Goal: Task Accomplishment & Management: Manage account settings

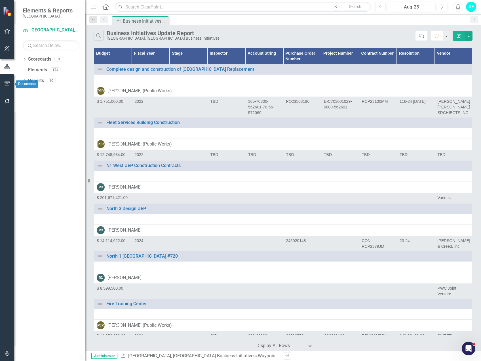
click at [7, 83] on icon "button" at bounding box center [7, 84] width 6 height 5
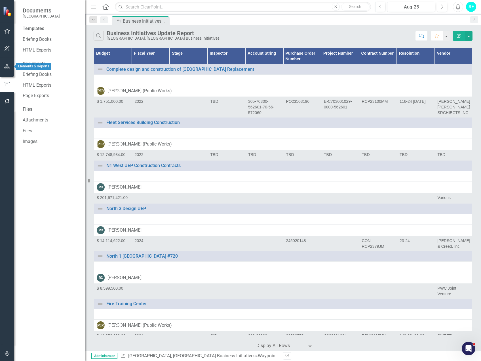
click at [6, 69] on button "button" at bounding box center [7, 67] width 13 height 12
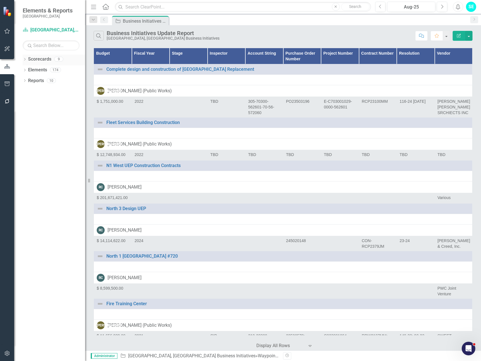
click at [24, 59] on icon "Dropdown" at bounding box center [25, 59] width 4 height 3
click at [26, 58] on div "Dropdown" at bounding box center [23, 59] width 5 height 4
click at [24, 70] on icon "Dropdown" at bounding box center [25, 70] width 4 height 3
click at [27, 92] on icon at bounding box center [27, 91] width 1 height 3
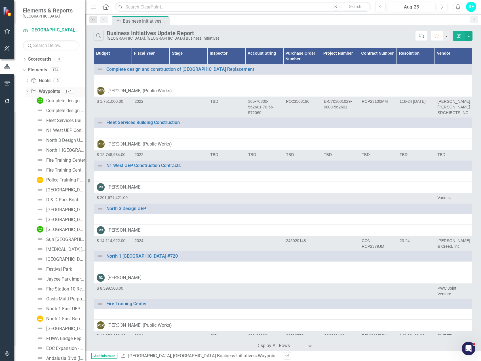
click at [27, 92] on icon "Dropdown" at bounding box center [26, 91] width 3 height 4
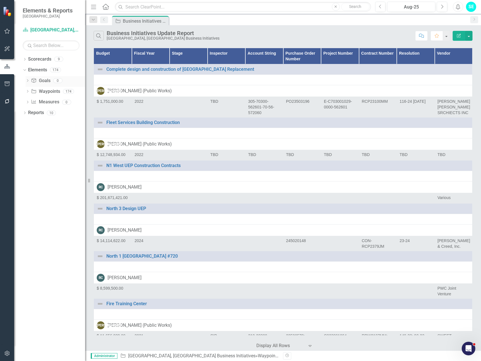
click at [26, 81] on icon "Dropdown" at bounding box center [28, 81] width 4 height 3
click at [26, 81] on icon "Dropdown" at bounding box center [26, 81] width 3 height 4
click at [27, 92] on icon "Dropdown" at bounding box center [28, 91] width 4 height 3
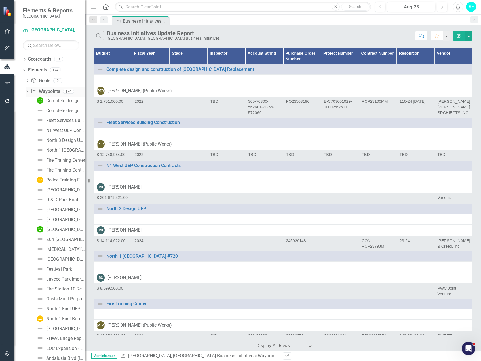
click at [26, 92] on icon "Dropdown" at bounding box center [26, 91] width 3 height 4
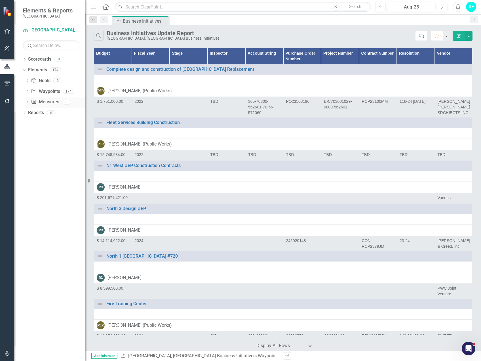
click at [27, 101] on icon "Dropdown" at bounding box center [28, 102] width 4 height 3
click at [27, 101] on icon "Dropdown" at bounding box center [26, 102] width 3 height 4
click at [28, 91] on icon "Dropdown" at bounding box center [28, 91] width 4 height 3
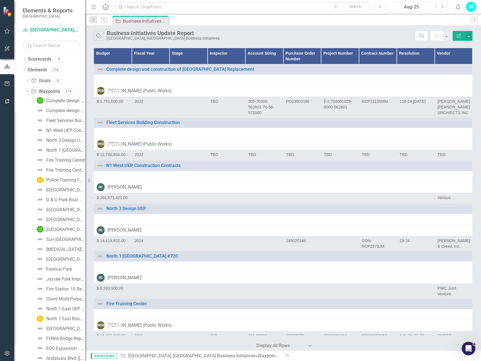
click at [28, 91] on icon "Dropdown" at bounding box center [26, 91] width 3 height 4
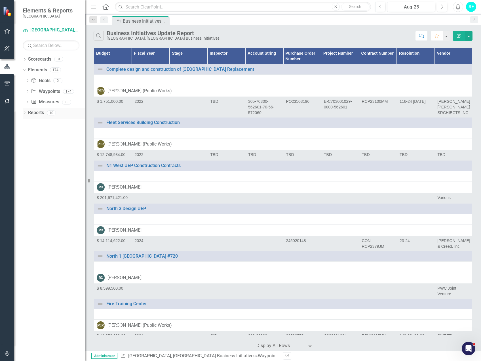
click at [25, 114] on icon "Dropdown" at bounding box center [25, 113] width 4 height 3
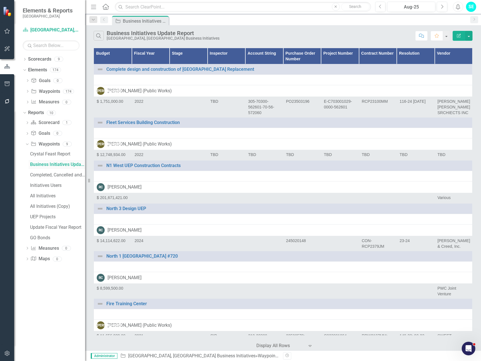
click at [44, 166] on div "Business Initiatives Update Report" at bounding box center [57, 164] width 55 height 5
click at [459, 35] on icon "button" at bounding box center [459, 36] width 4 height 4
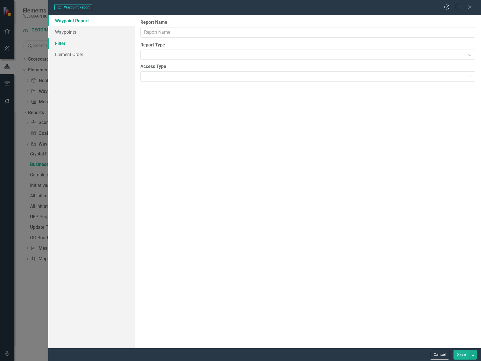
click at [64, 43] on link "Filter" at bounding box center [91, 43] width 86 height 11
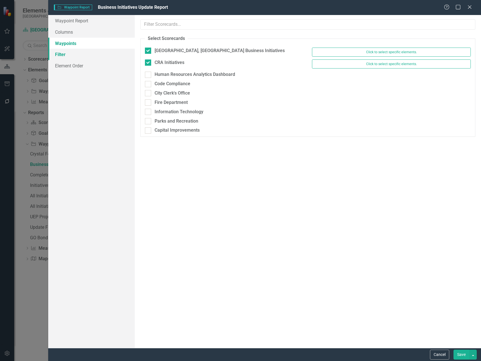
click at [69, 54] on link "Filter" at bounding box center [91, 54] width 86 height 11
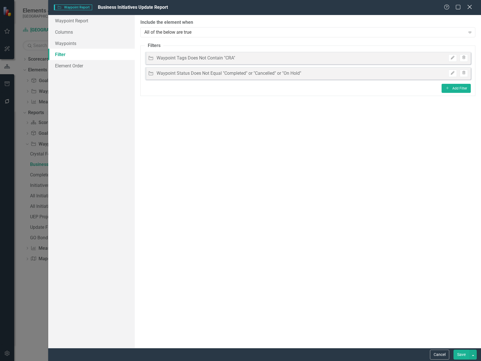
click at [468, 7] on icon "Close" at bounding box center [469, 6] width 7 height 5
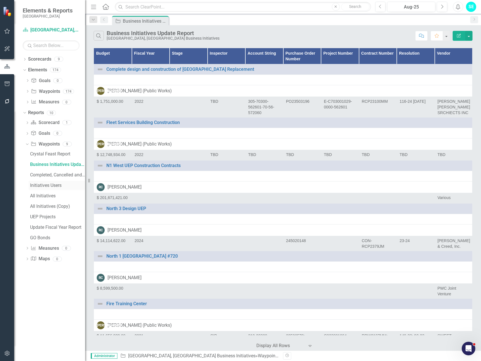
click at [48, 184] on div "Initiatives Users" at bounding box center [57, 185] width 55 height 5
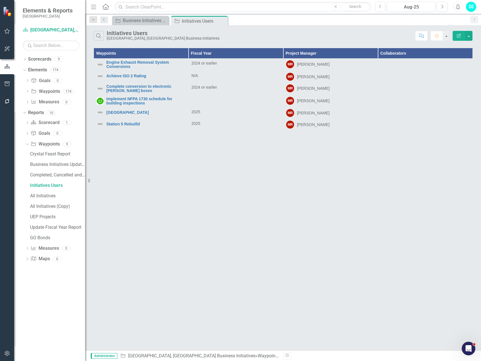
click at [459, 37] on icon "Edit Report" at bounding box center [458, 36] width 5 height 4
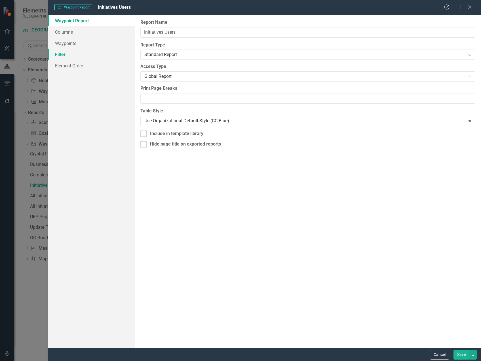
click at [67, 54] on link "Filter" at bounding box center [91, 54] width 86 height 11
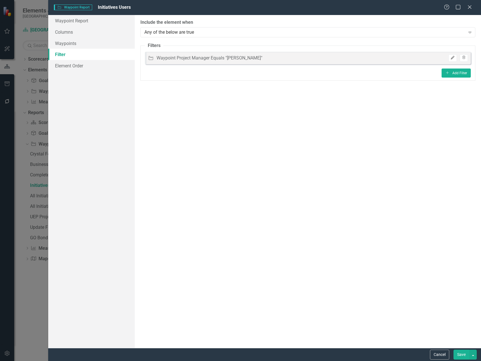
click at [453, 56] on icon "Edit" at bounding box center [452, 57] width 4 height 3
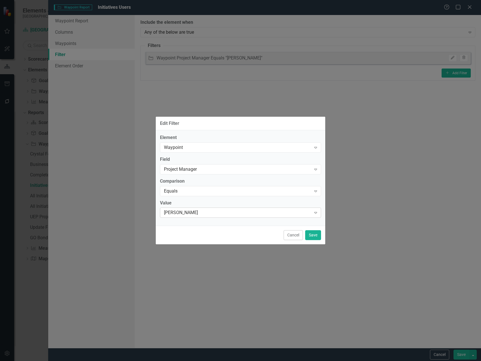
click at [202, 209] on div "[PERSON_NAME] Expand" at bounding box center [240, 213] width 161 height 10
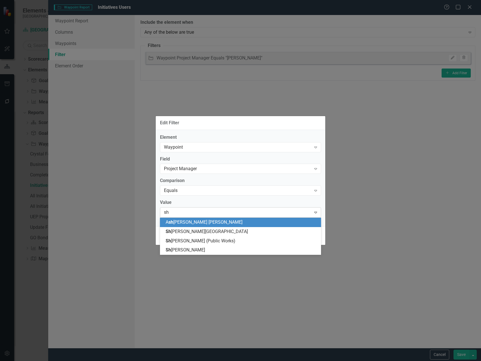
type input "she"
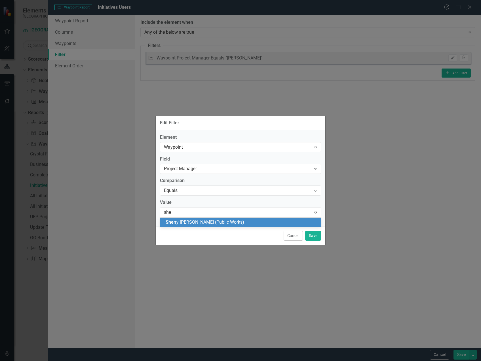
click at [210, 221] on span "She rry [PERSON_NAME] (Public Works)" at bounding box center [205, 222] width 79 height 5
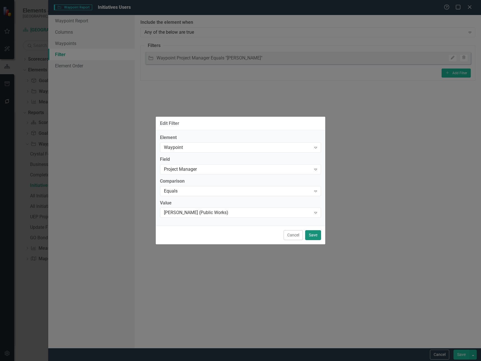
click at [312, 234] on button "Save" at bounding box center [313, 235] width 16 height 10
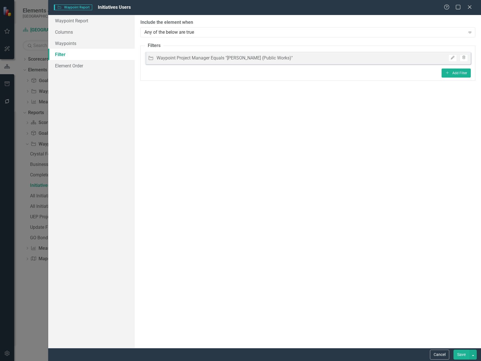
click at [457, 355] on button "Save" at bounding box center [461, 355] width 16 height 10
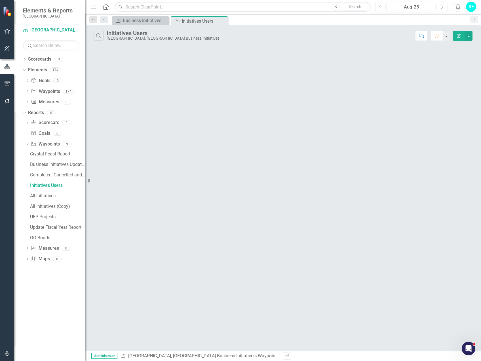
click at [460, 36] on icon "Edit Report" at bounding box center [458, 36] width 5 height 4
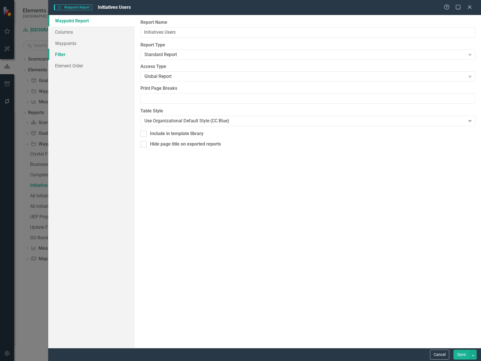
click at [84, 54] on link "Filter" at bounding box center [91, 54] width 86 height 11
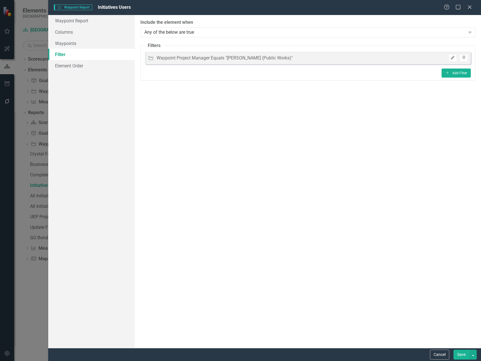
click at [450, 59] on icon "Edit" at bounding box center [452, 57] width 4 height 3
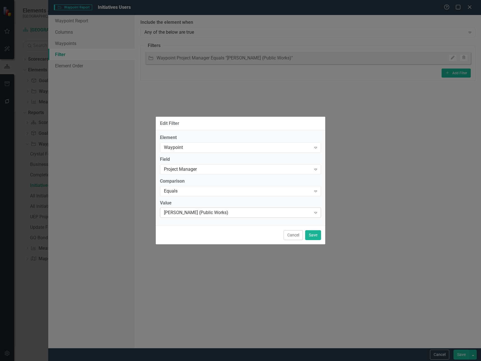
click at [202, 212] on div "[PERSON_NAME] (Public Works)" at bounding box center [237, 213] width 147 height 7
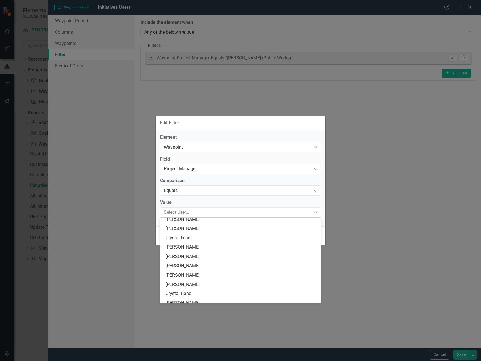
scroll to position [227, 0]
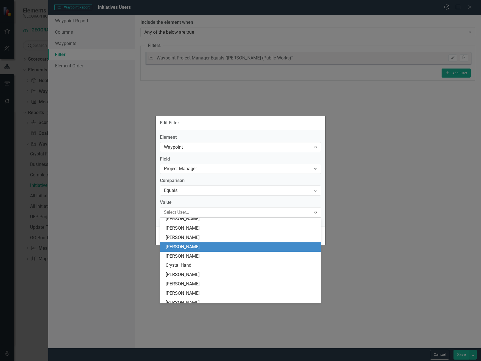
click at [208, 246] on div "[PERSON_NAME]" at bounding box center [242, 247] width 152 height 7
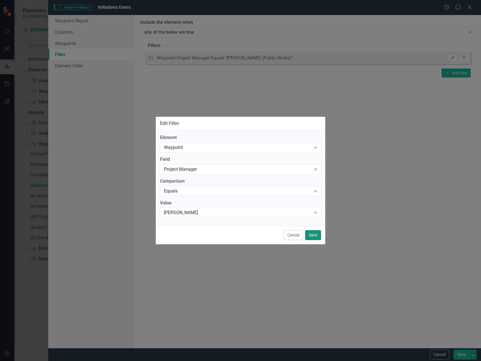
click at [312, 234] on button "Save" at bounding box center [313, 235] width 16 height 10
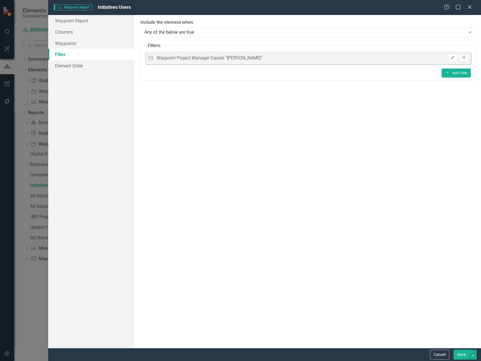
click at [464, 357] on button "Save" at bounding box center [461, 355] width 16 height 10
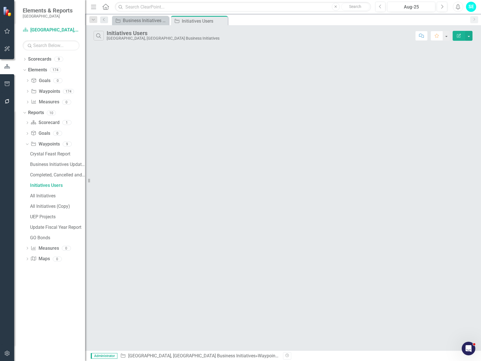
click at [460, 38] on button "Edit Report" at bounding box center [458, 36] width 12 height 10
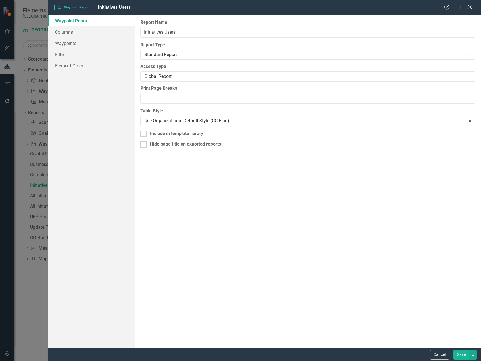
click at [470, 8] on icon "Close" at bounding box center [469, 6] width 7 height 5
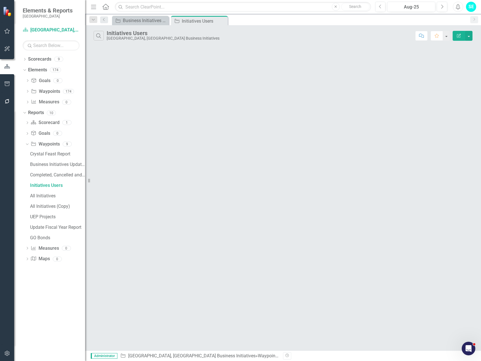
click at [458, 38] on button "Edit Report" at bounding box center [458, 36] width 12 height 10
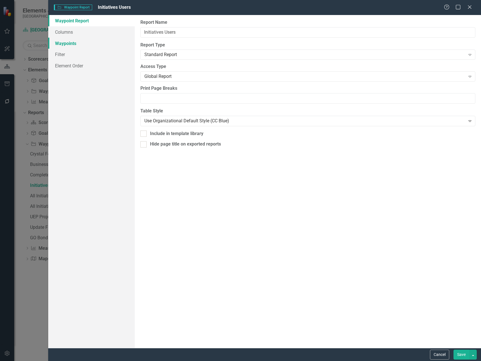
click at [75, 42] on link "Waypoints" at bounding box center [91, 43] width 86 height 11
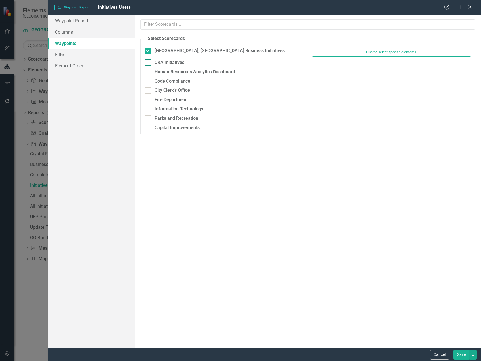
click at [147, 64] on div at bounding box center [148, 63] width 6 height 6
click at [147, 63] on input "CRA Initiatives" at bounding box center [147, 62] width 4 height 4
checkbox input "true"
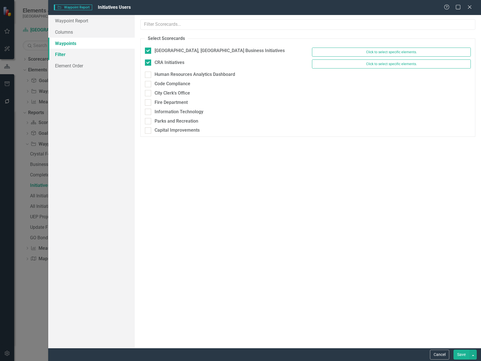
click at [81, 53] on link "Filter" at bounding box center [91, 54] width 86 height 11
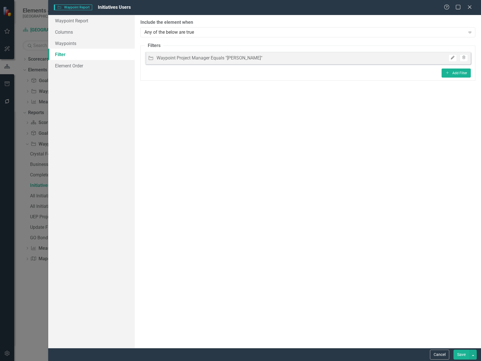
click at [454, 58] on icon "Edit" at bounding box center [452, 57] width 4 height 3
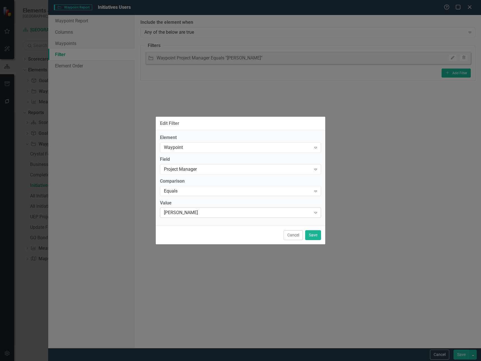
click at [240, 213] on div "[PERSON_NAME]" at bounding box center [237, 213] width 147 height 7
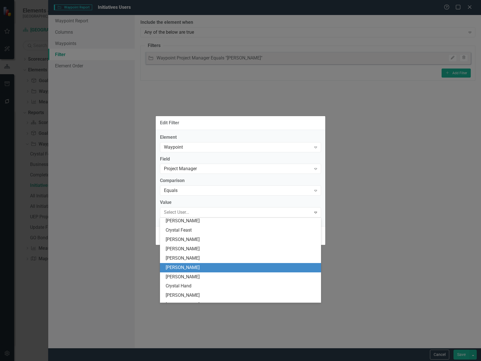
scroll to position [251, 0]
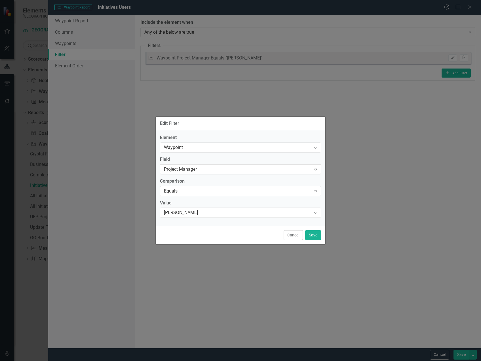
click at [255, 170] on div "Project Manager" at bounding box center [237, 169] width 147 height 7
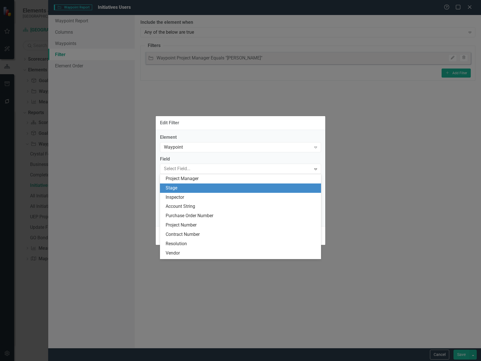
scroll to position [204, 0]
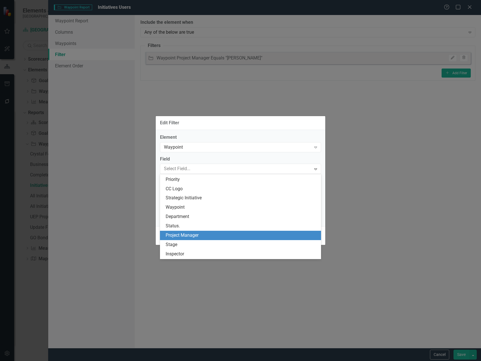
click at [240, 233] on div "Project Manager" at bounding box center [242, 235] width 152 height 7
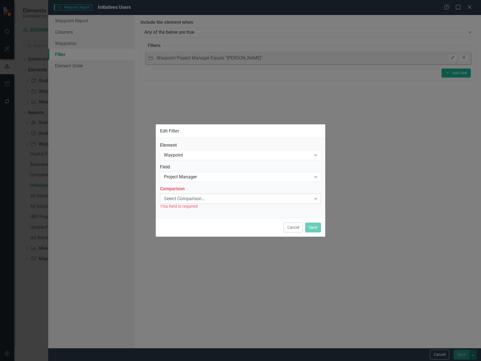
click at [249, 200] on div "Select Comparison..." at bounding box center [237, 199] width 147 height 7
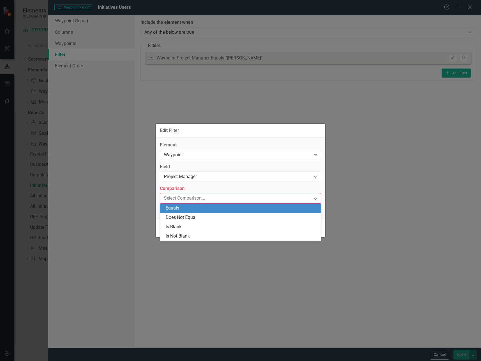
click at [242, 210] on div "Equals" at bounding box center [242, 208] width 152 height 7
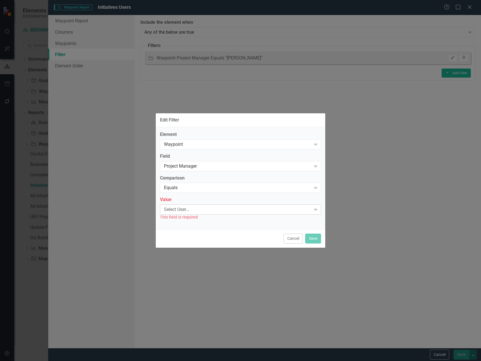
click at [232, 210] on div "Select User..." at bounding box center [237, 210] width 147 height 7
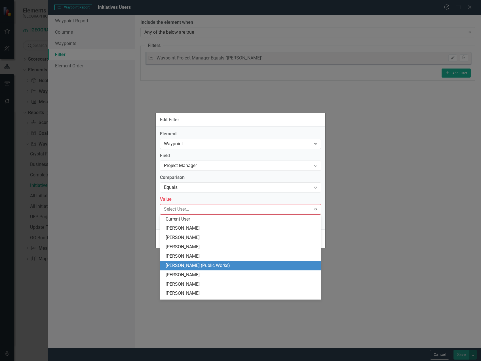
click at [210, 267] on div "[PERSON_NAME] (Public Works)" at bounding box center [242, 266] width 152 height 7
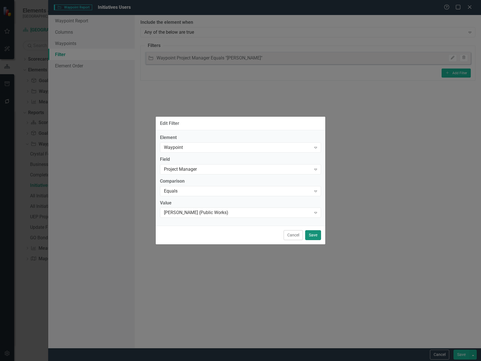
click at [310, 235] on button "Save" at bounding box center [313, 235] width 16 height 10
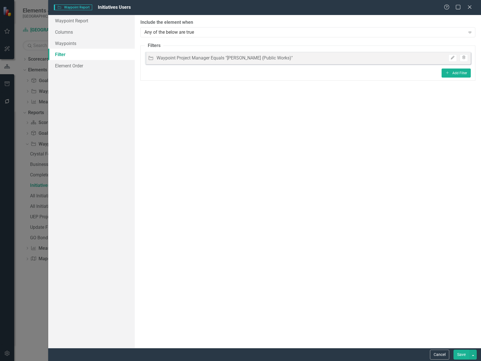
click at [464, 353] on button "Save" at bounding box center [461, 355] width 16 height 10
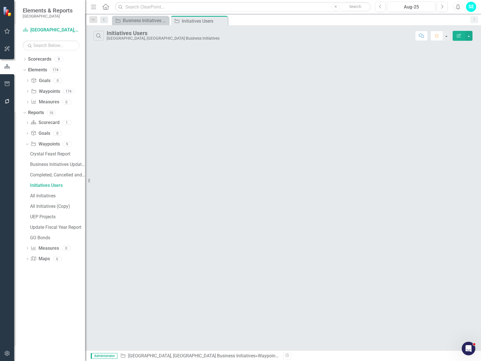
click at [458, 37] on icon "Edit Report" at bounding box center [458, 36] width 5 height 4
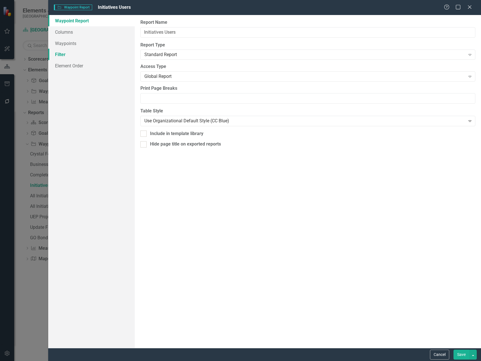
click at [90, 53] on link "Filter" at bounding box center [91, 54] width 86 height 11
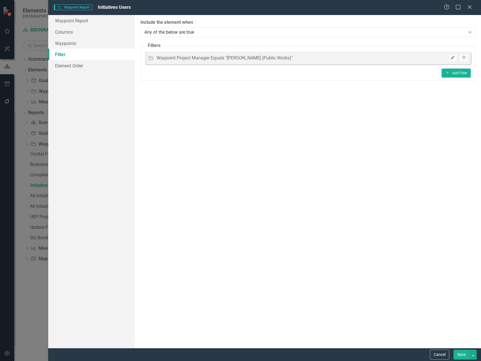
click at [454, 58] on icon "Edit" at bounding box center [452, 57] width 4 height 3
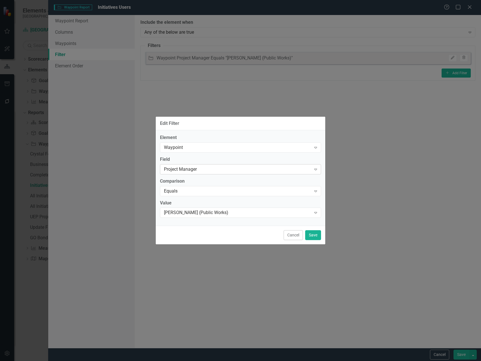
click at [240, 169] on div "Project Manager" at bounding box center [237, 169] width 147 height 7
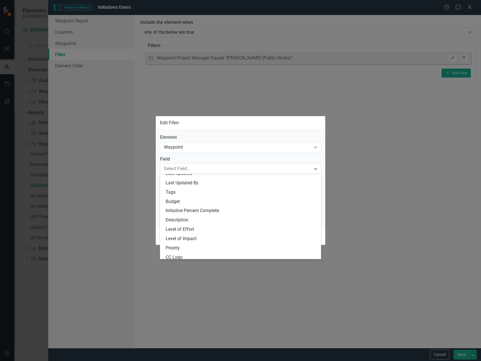
scroll to position [0, 0]
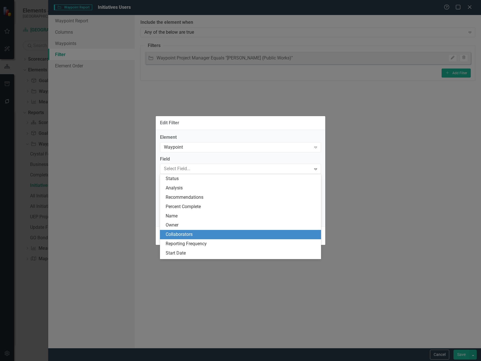
click at [235, 232] on div "Collaborators" at bounding box center [242, 235] width 152 height 7
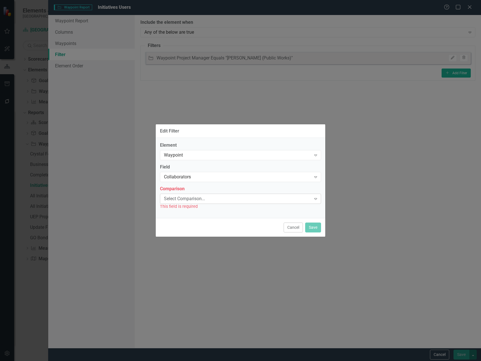
click at [255, 197] on div "Select Comparison..." at bounding box center [237, 199] width 147 height 7
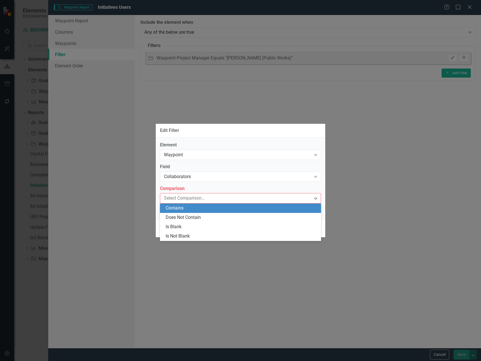
click at [230, 211] on div "Contains" at bounding box center [242, 208] width 152 height 7
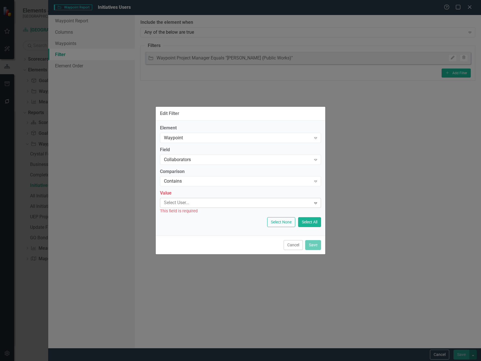
click at [225, 203] on div at bounding box center [236, 203] width 149 height 8
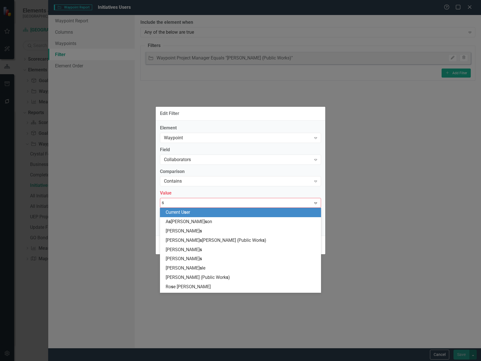
type input "sh"
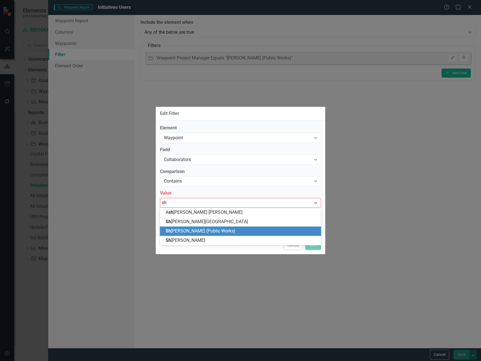
click at [233, 229] on span "Sh [PERSON_NAME] (Public Works)" at bounding box center [201, 230] width 70 height 5
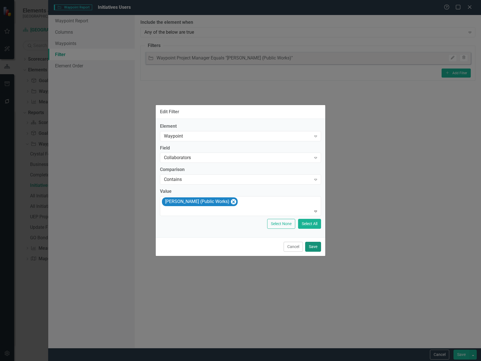
click at [316, 247] on button "Save" at bounding box center [313, 247] width 16 height 10
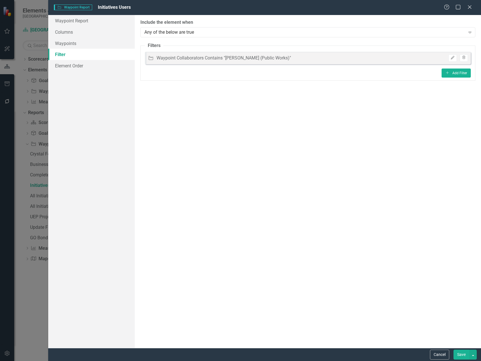
click at [463, 356] on button "Save" at bounding box center [461, 355] width 16 height 10
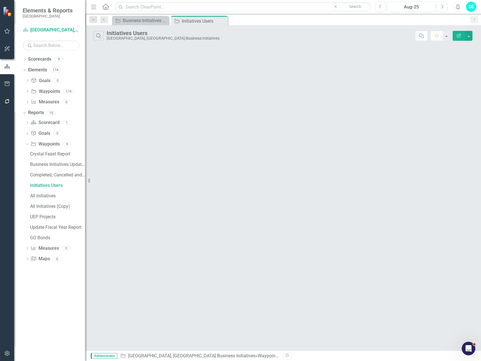
click at [458, 37] on icon "button" at bounding box center [459, 36] width 4 height 4
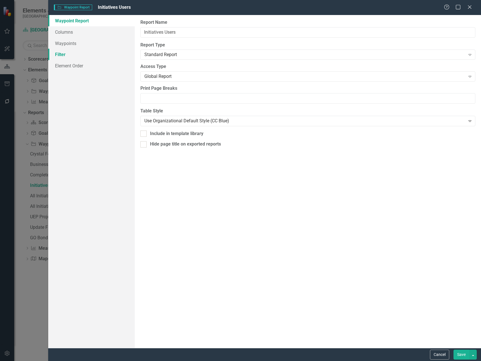
click at [83, 55] on link "Filter" at bounding box center [91, 54] width 86 height 11
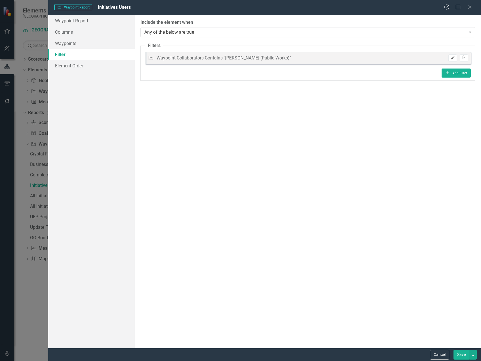
click at [450, 59] on button "Edit" at bounding box center [452, 57] width 8 height 7
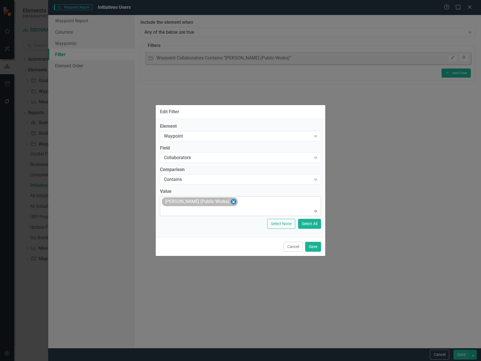
click at [236, 202] on icon "Remove Sherry Nicodemus (Public Works)" at bounding box center [233, 201] width 5 height 7
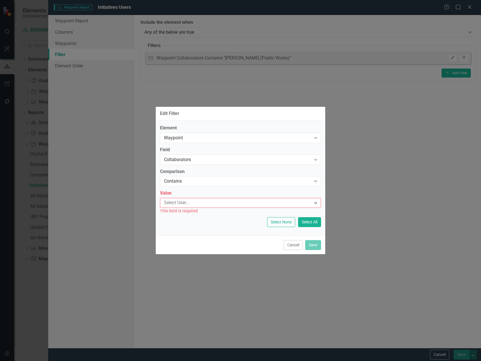
click at [234, 202] on div at bounding box center [236, 203] width 149 height 8
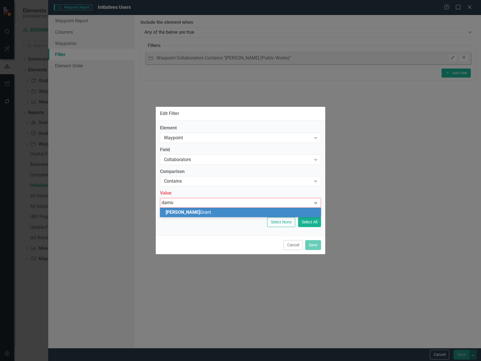
type input "[PERSON_NAME]"
click at [240, 210] on div "[PERSON_NAME]" at bounding box center [242, 212] width 152 height 7
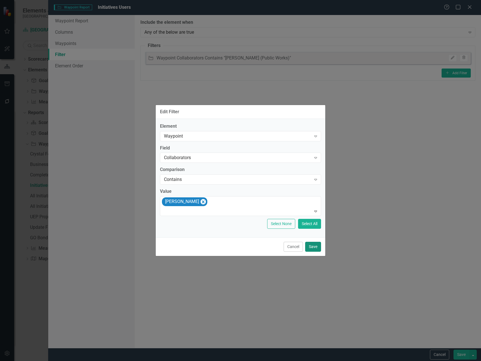
click at [313, 249] on button "Save" at bounding box center [313, 247] width 16 height 10
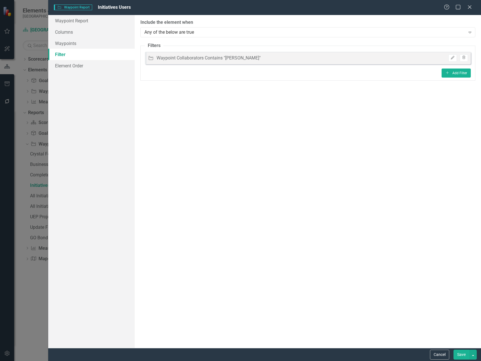
click at [458, 354] on button "Save" at bounding box center [461, 355] width 16 height 10
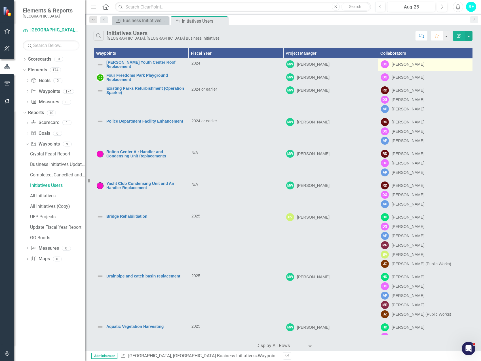
click at [413, 64] on div "[PERSON_NAME]" at bounding box center [407, 65] width 33 height 6
click at [409, 64] on div "[PERSON_NAME]" at bounding box center [407, 65] width 33 height 6
click at [408, 64] on div "[PERSON_NAME]" at bounding box center [407, 65] width 33 height 6
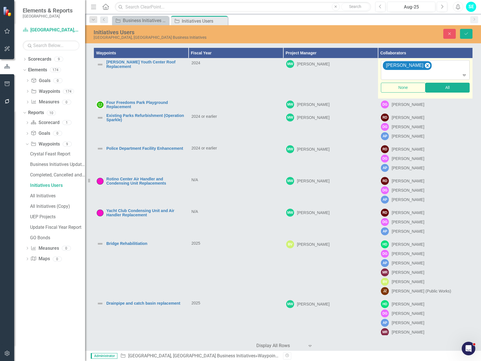
drag, startPoint x: 408, startPoint y: 64, endPoint x: 433, endPoint y: 67, distance: 24.9
click at [433, 67] on div "[PERSON_NAME]" at bounding box center [425, 69] width 87 height 19
type input "[PERSON_NAME]"
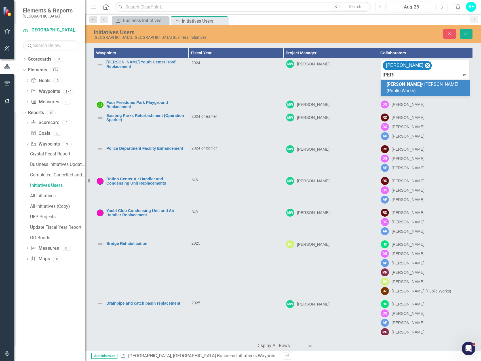
click at [437, 84] on span "[PERSON_NAME] (Public Works)" at bounding box center [422, 88] width 72 height 12
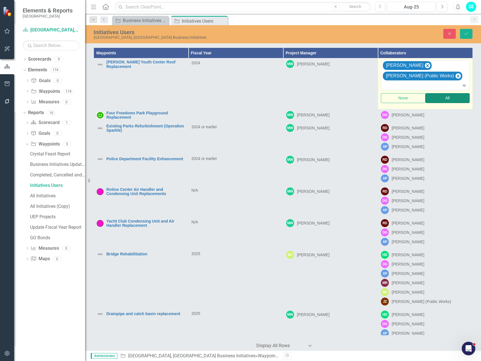
click at [450, 97] on button "All" at bounding box center [447, 98] width 45 height 10
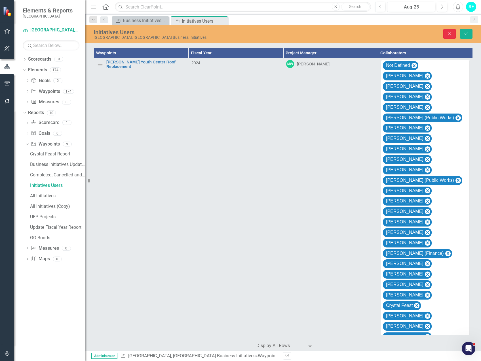
click at [446, 33] on button "Close" at bounding box center [449, 34] width 12 height 10
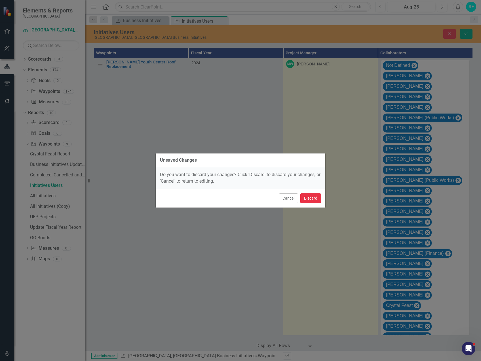
click at [308, 197] on button "Discard" at bounding box center [310, 199] width 21 height 10
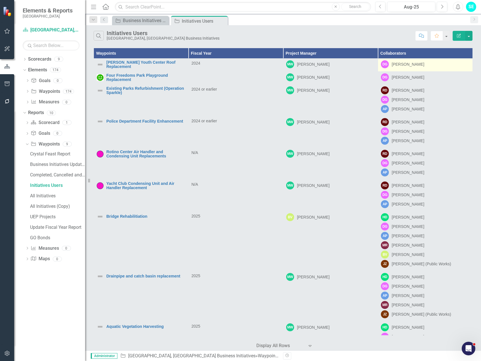
click at [436, 64] on div "DG [PERSON_NAME]" at bounding box center [425, 64] width 89 height 8
click at [436, 63] on div "DG [PERSON_NAME]" at bounding box center [425, 64] width 89 height 8
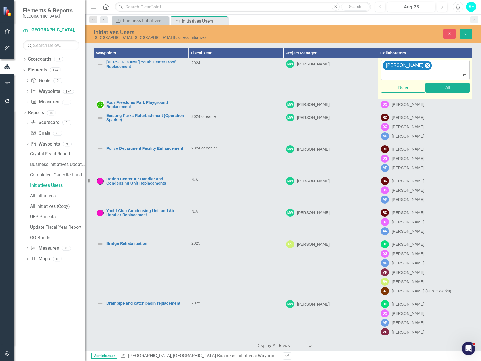
click at [452, 66] on div "[PERSON_NAME]" at bounding box center [425, 69] width 87 height 19
type input "[PERSON_NAME]"
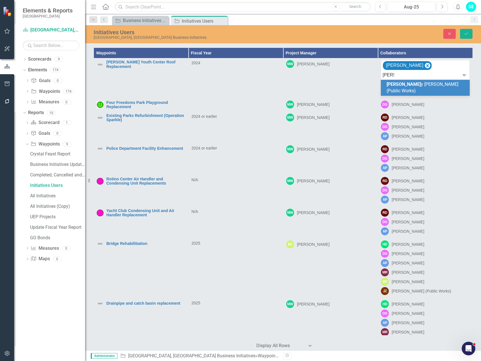
click at [406, 84] on span "[PERSON_NAME] (Public Works)" at bounding box center [422, 88] width 72 height 12
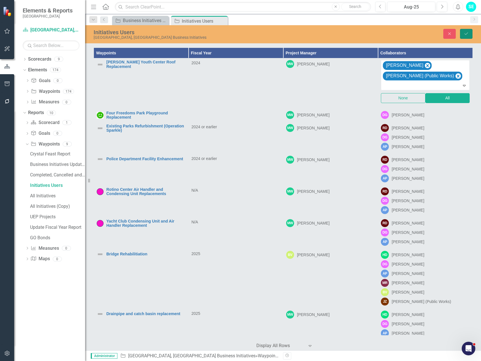
click at [465, 34] on icon "Save" at bounding box center [466, 34] width 5 height 4
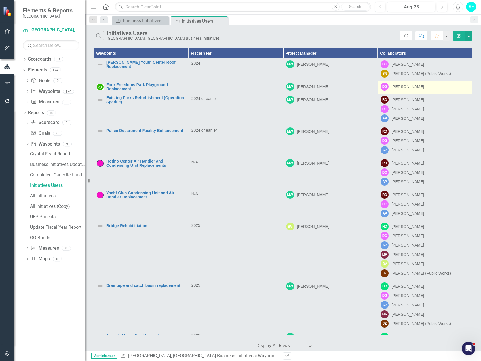
click at [426, 88] on div "DG [PERSON_NAME]" at bounding box center [424, 87] width 89 height 8
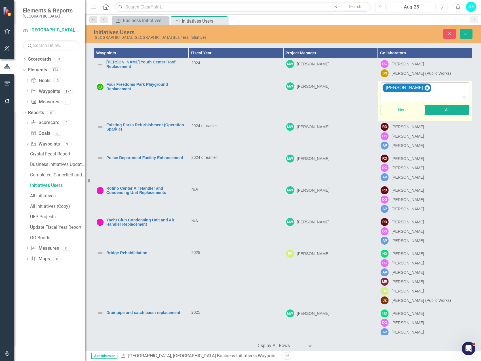
click at [428, 92] on div "[PERSON_NAME]" at bounding box center [425, 92] width 87 height 19
type input "[PERSON_NAME]"
drag, startPoint x: 413, startPoint y: 107, endPoint x: 430, endPoint y: 85, distance: 27.5
click at [413, 107] on span "[PERSON_NAME] (Public Works)" at bounding box center [417, 110] width 68 height 12
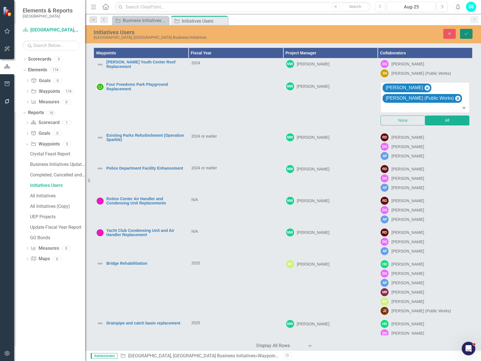
click at [469, 34] on button "Save" at bounding box center [466, 34] width 12 height 10
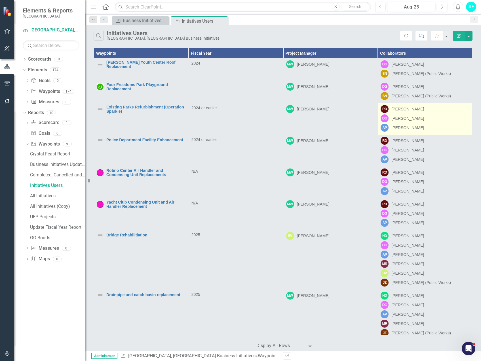
click at [441, 115] on div "DG [PERSON_NAME]" at bounding box center [424, 119] width 89 height 8
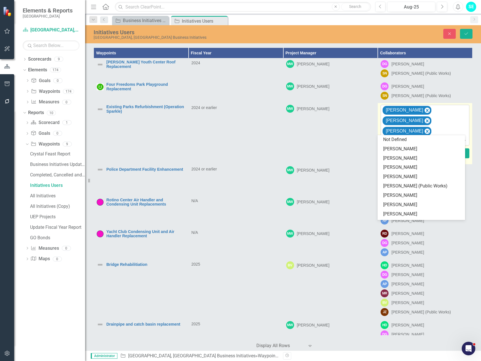
click at [443, 122] on div "[PERSON_NAME] [PERSON_NAME] [PERSON_NAME]" at bounding box center [425, 125] width 87 height 40
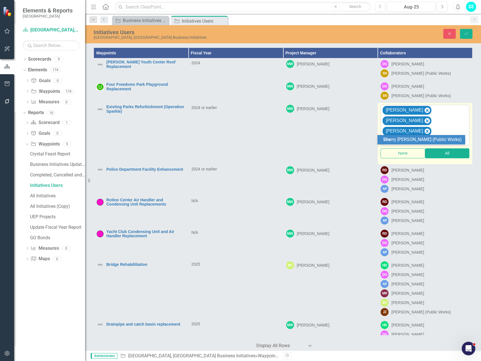
type input "sher"
click at [414, 138] on span "Sher [PERSON_NAME] (Public Works)" at bounding box center [420, 139] width 74 height 5
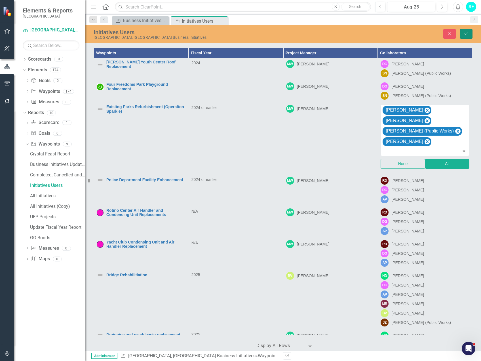
click at [464, 32] on icon "Save" at bounding box center [466, 34] width 5 height 4
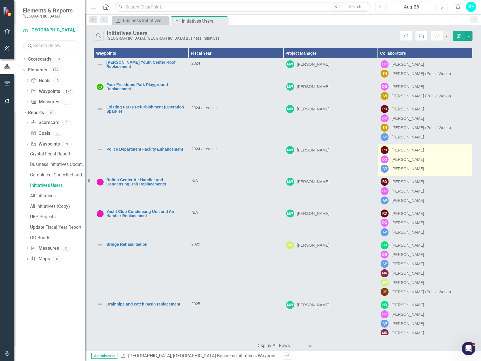
click at [424, 159] on div "DG [PERSON_NAME]" at bounding box center [424, 160] width 89 height 8
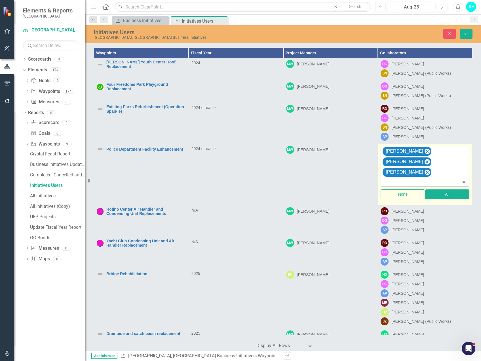
click at [440, 166] on div "[PERSON_NAME] [PERSON_NAME] [PERSON_NAME]" at bounding box center [425, 166] width 87 height 40
type input "[PERSON_NAME]"
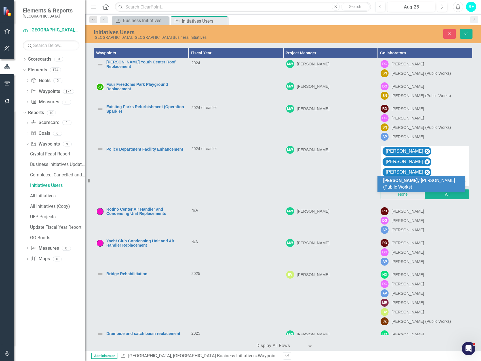
click at [415, 178] on span "[PERSON_NAME] (Public Works)" at bounding box center [419, 184] width 72 height 12
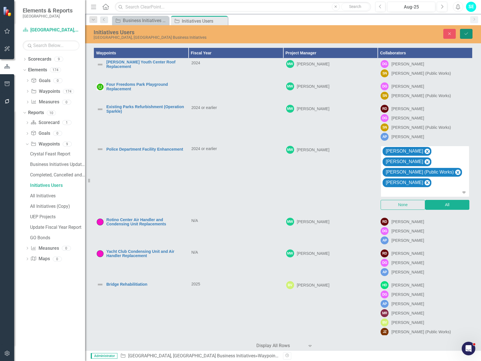
click at [469, 35] on button "Save" at bounding box center [466, 34] width 12 height 10
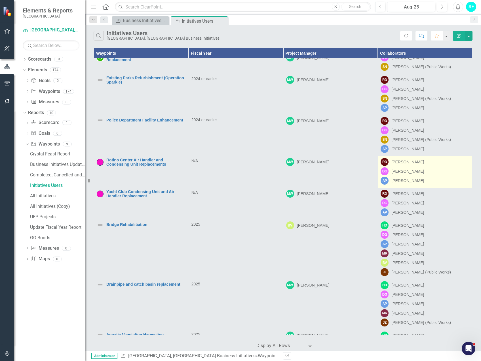
scroll to position [57, 0]
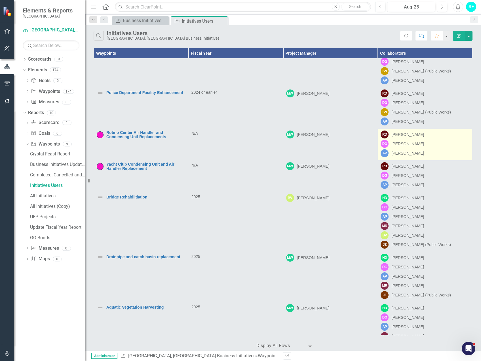
click at [427, 143] on div "DG [PERSON_NAME]" at bounding box center [424, 144] width 89 height 8
click at [427, 142] on div "DG [PERSON_NAME]" at bounding box center [424, 144] width 89 height 8
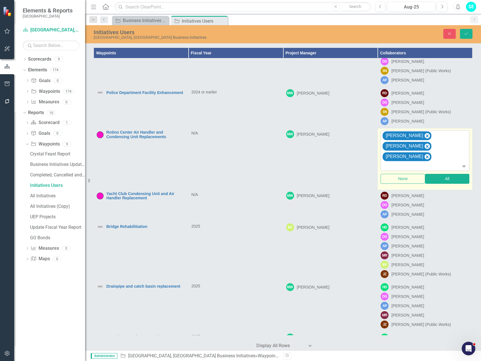
click at [400, 163] on div at bounding box center [425, 167] width 86 height 8
type input "[PERSON_NAME]"
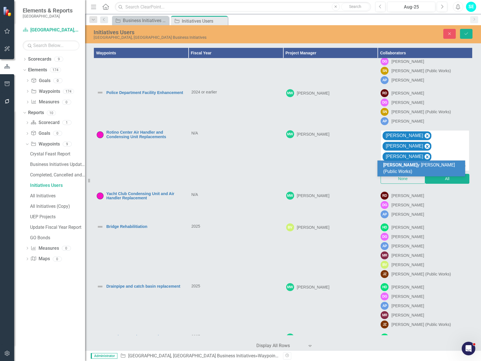
click at [395, 166] on span "[PERSON_NAME] (Public Works)" at bounding box center [419, 168] width 72 height 12
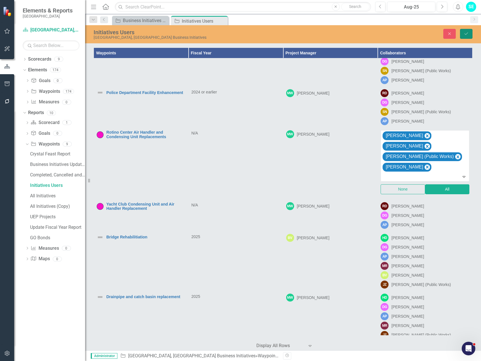
click at [466, 37] on button "Save" at bounding box center [466, 34] width 12 height 10
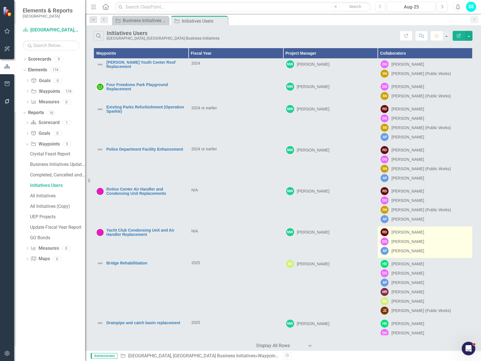
click at [421, 247] on div "[PERSON_NAME] [PERSON_NAME] [PERSON_NAME] AP [PERSON_NAME]" at bounding box center [424, 241] width 89 height 27
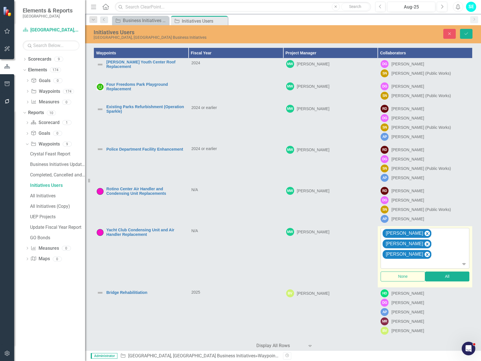
drag, startPoint x: 421, startPoint y: 247, endPoint x: 424, endPoint y: 254, distance: 7.5
click at [424, 261] on div at bounding box center [425, 265] width 86 height 8
type input "[PERSON_NAME]"
click at [416, 262] on span "[PERSON_NAME] (Public Works)" at bounding box center [417, 266] width 68 height 12
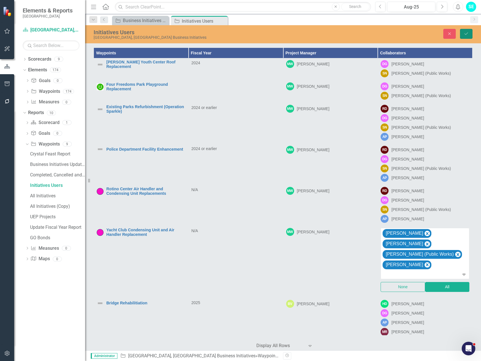
click at [465, 33] on icon "Save" at bounding box center [466, 34] width 5 height 4
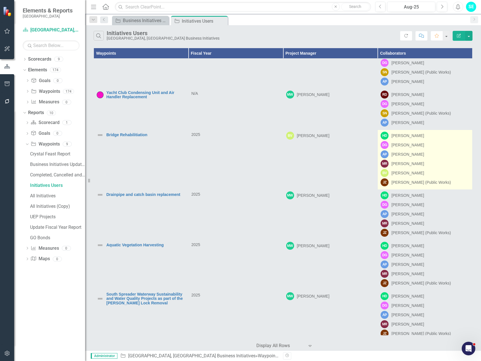
scroll to position [142, 0]
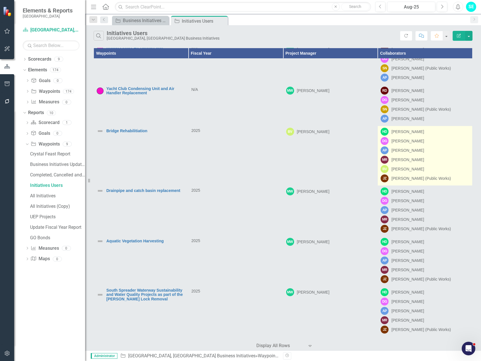
click at [443, 146] on div "HD [PERSON_NAME] DG [PERSON_NAME] AP [PERSON_NAME] MR [PERSON_NAME] BV [PERSON_…" at bounding box center [424, 155] width 89 height 55
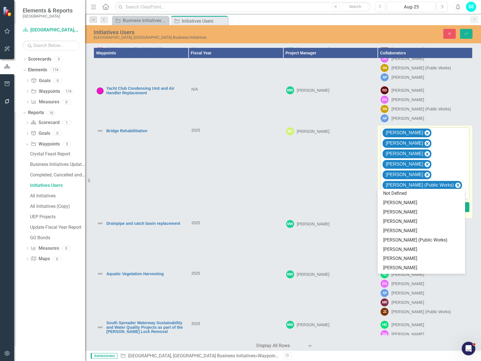
click at [414, 191] on div at bounding box center [425, 195] width 86 height 8
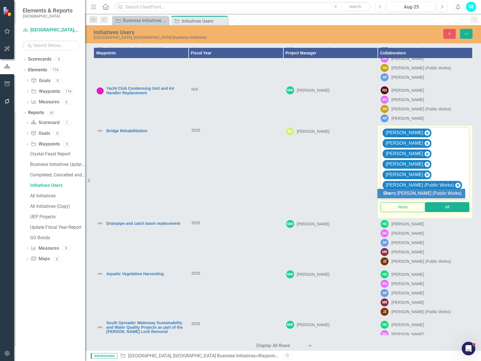
type input "[PERSON_NAME]"
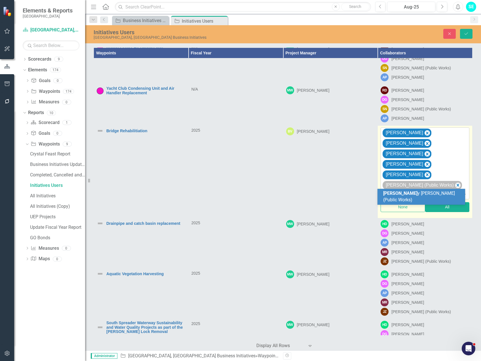
drag, startPoint x: 412, startPoint y: 193, endPoint x: 413, endPoint y: 187, distance: 5.5
click at [412, 192] on span "[PERSON_NAME] (Public Works)" at bounding box center [419, 197] width 72 height 12
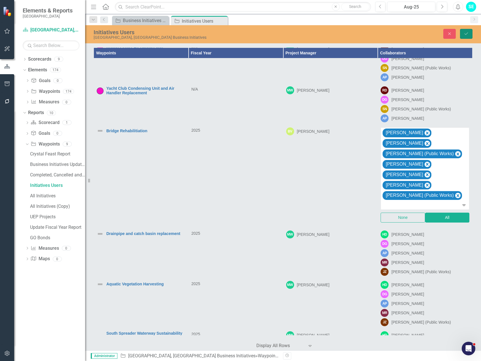
click at [465, 36] on button "Save" at bounding box center [466, 34] width 12 height 10
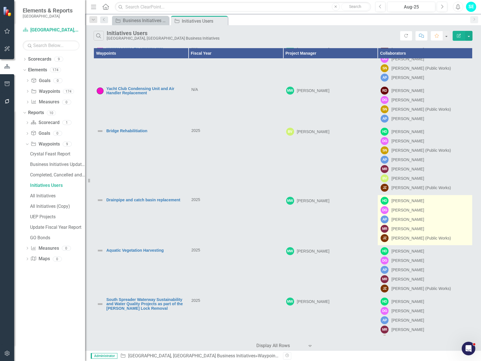
click at [440, 217] on div "AP [PERSON_NAME]" at bounding box center [424, 220] width 89 height 8
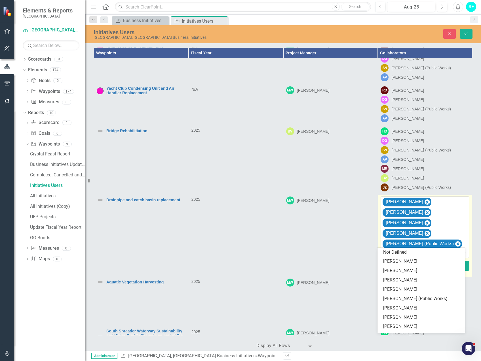
click at [424, 250] on div at bounding box center [425, 254] width 86 height 8
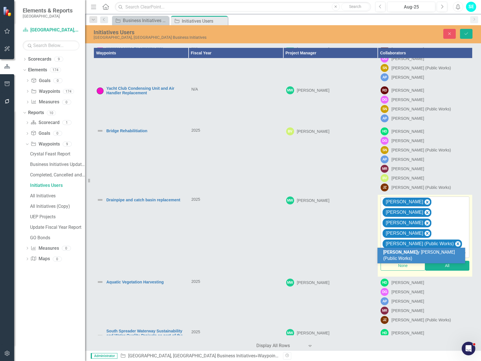
type input "[PERSON_NAME]"
click at [422, 252] on span "[PERSON_NAME] (Public Works)" at bounding box center [417, 256] width 68 height 12
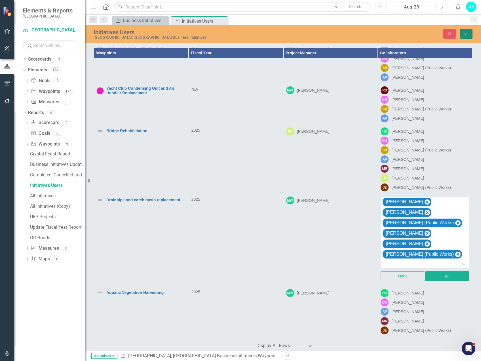
click at [463, 35] on button "Save" at bounding box center [466, 34] width 12 height 10
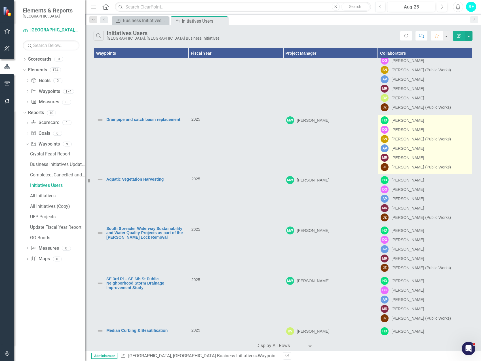
scroll to position [255, 0]
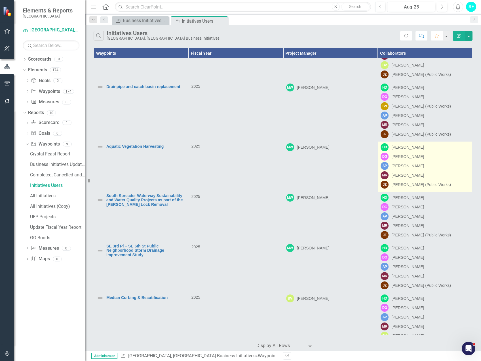
click at [441, 164] on div "AP [PERSON_NAME]" at bounding box center [424, 166] width 89 height 8
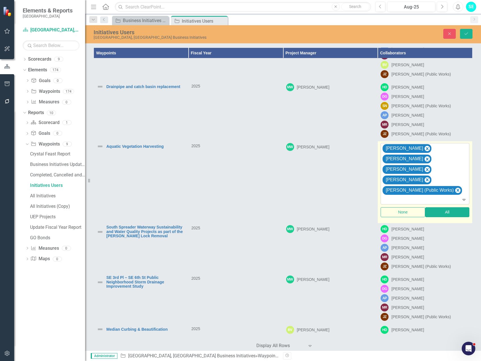
click at [414, 196] on div at bounding box center [425, 200] width 86 height 8
type input "[PERSON_NAME]"
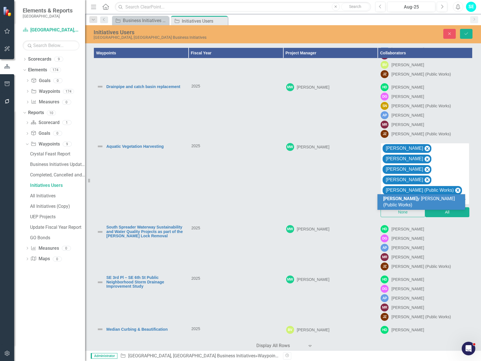
click at [416, 197] on span "[PERSON_NAME] (Public Works)" at bounding box center [419, 202] width 72 height 12
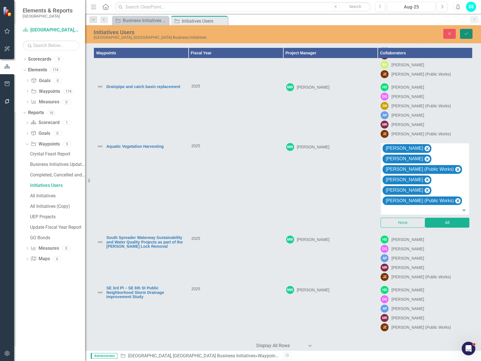
click at [467, 32] on icon "Save" at bounding box center [466, 34] width 5 height 4
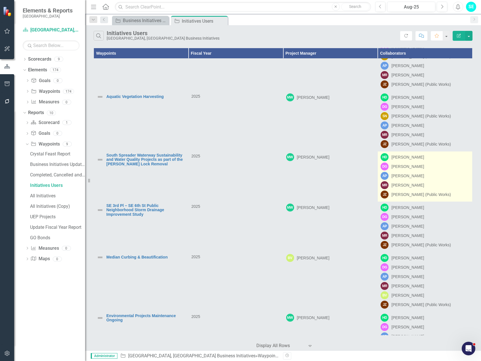
scroll to position [292, 0]
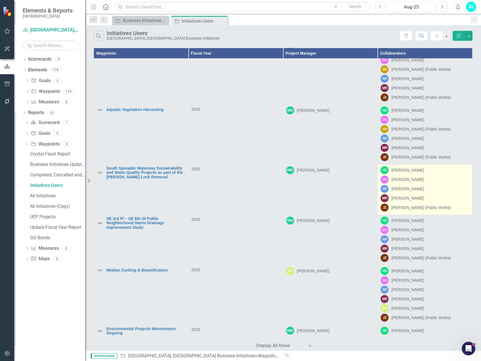
click at [449, 186] on div "AP [PERSON_NAME]" at bounding box center [424, 189] width 89 height 8
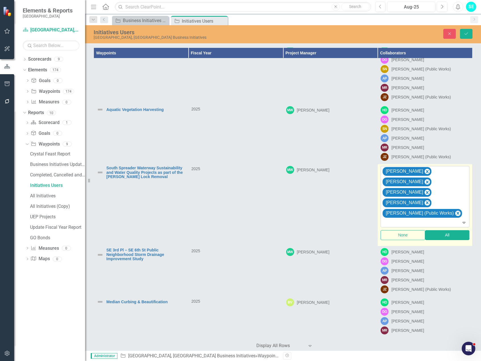
click at [433, 219] on div at bounding box center [425, 223] width 86 height 8
type input "[PERSON_NAME]"
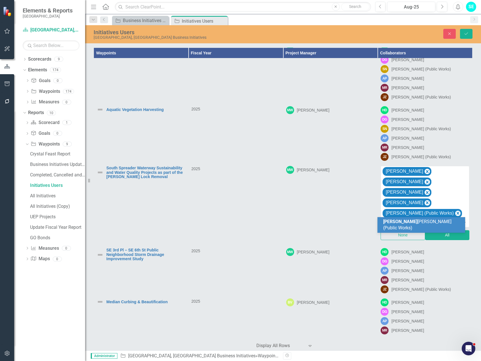
click at [415, 221] on span "[PERSON_NAME] (Public Works)" at bounding box center [417, 225] width 68 height 12
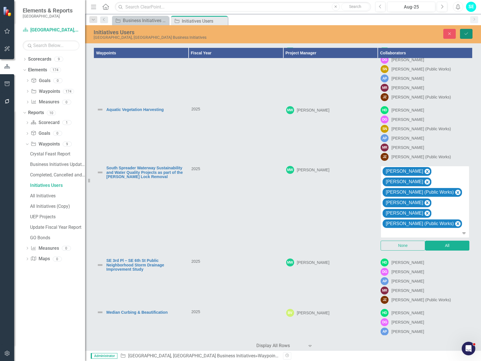
click at [469, 31] on button "Save" at bounding box center [466, 34] width 12 height 10
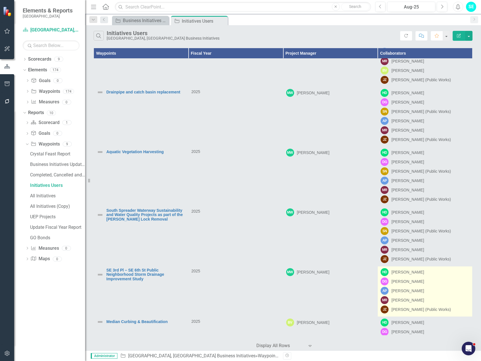
scroll to position [340, 0]
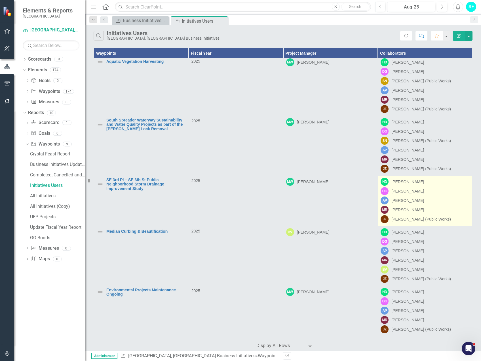
click at [440, 198] on div "AP [PERSON_NAME]" at bounding box center [424, 201] width 89 height 8
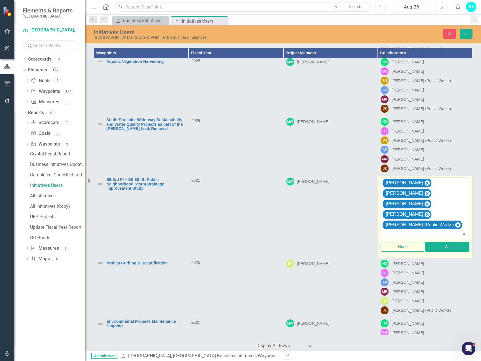
click at [412, 231] on div at bounding box center [425, 235] width 86 height 8
type input "[PERSON_NAME]"
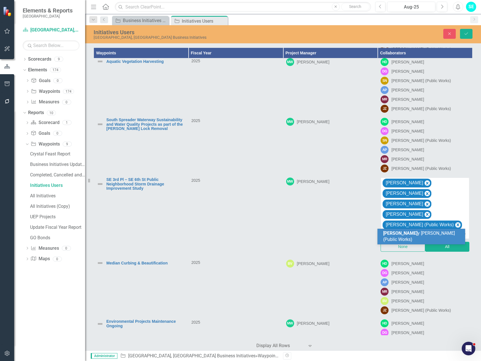
click at [412, 232] on span "[PERSON_NAME] (Public Works)" at bounding box center [419, 237] width 72 height 12
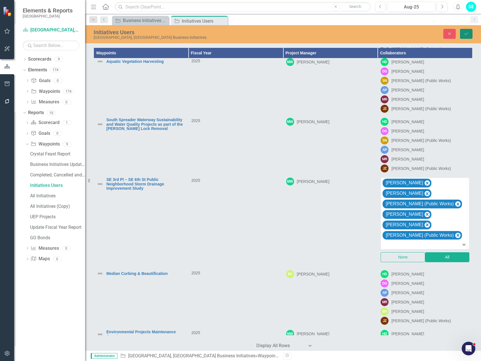
click at [465, 35] on icon "Save" at bounding box center [466, 34] width 5 height 4
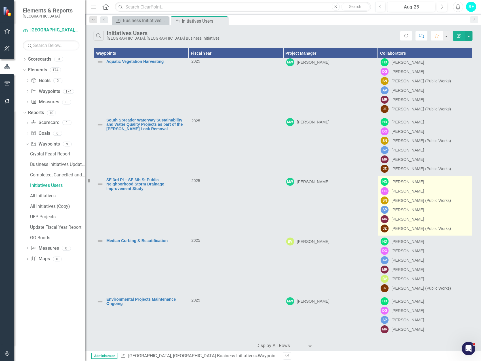
scroll to position [396, 0]
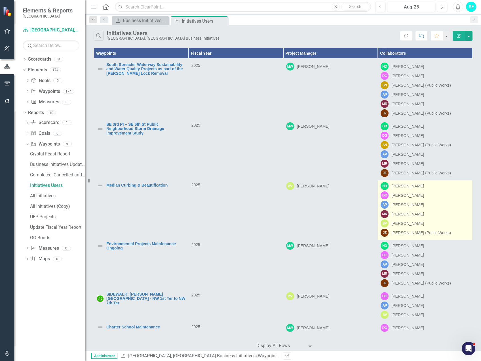
click at [445, 212] on div "MR [PERSON_NAME]" at bounding box center [424, 214] width 89 height 8
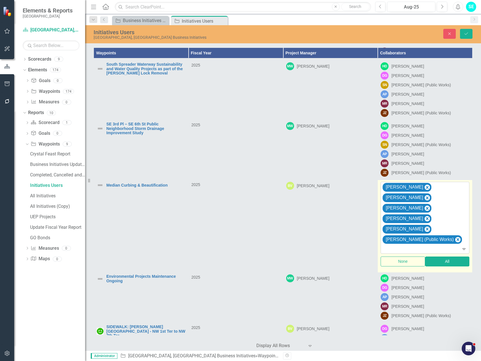
click at [410, 246] on div at bounding box center [425, 250] width 86 height 8
type input "Sher"
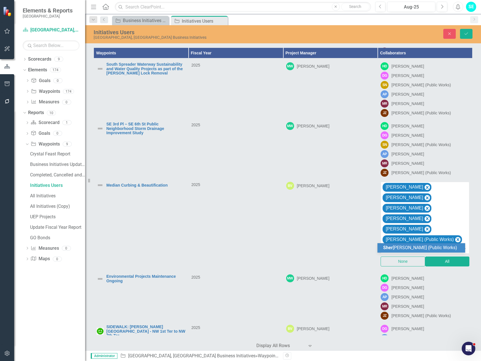
click at [420, 246] on span "Sher [PERSON_NAME] (Public Works)" at bounding box center [420, 247] width 74 height 5
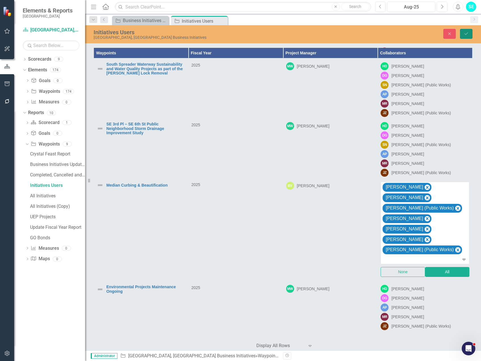
click at [464, 32] on icon "Save" at bounding box center [466, 34] width 5 height 4
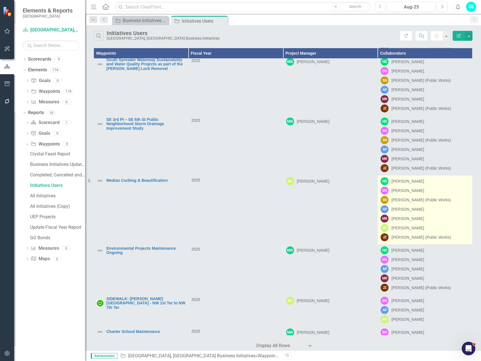
scroll to position [405, 0]
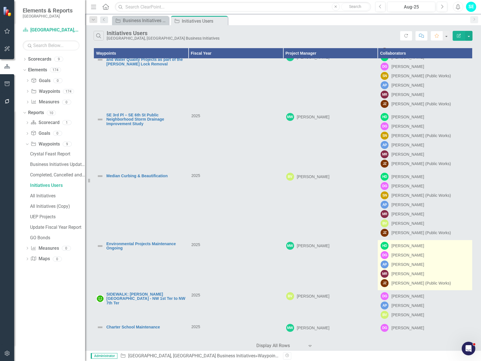
click at [439, 262] on div "AP [PERSON_NAME]" at bounding box center [424, 265] width 89 height 8
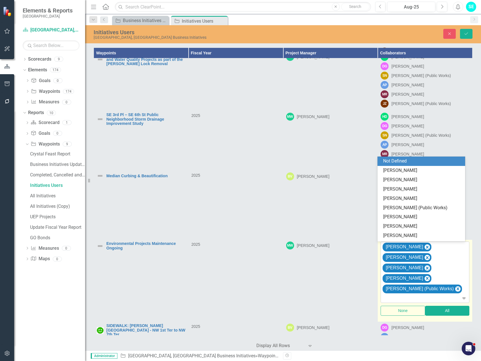
click at [423, 295] on div at bounding box center [425, 299] width 86 height 8
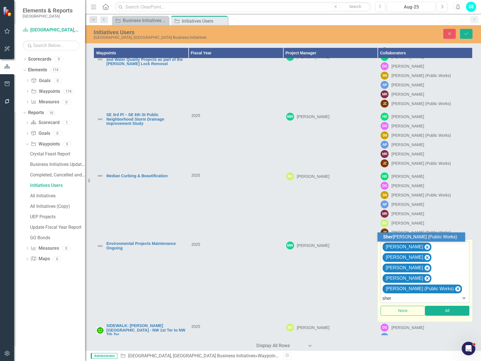
type input "[PERSON_NAME]"
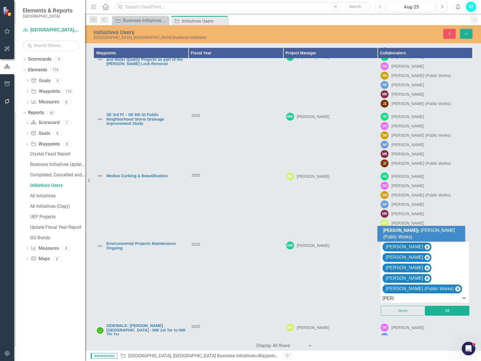
click at [418, 237] on span "[PERSON_NAME] (Public Works)" at bounding box center [419, 234] width 72 height 12
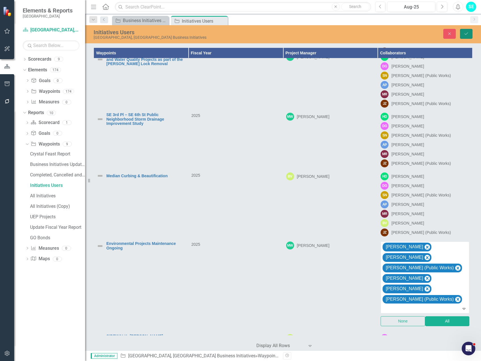
click at [468, 37] on button "Save" at bounding box center [466, 34] width 12 height 10
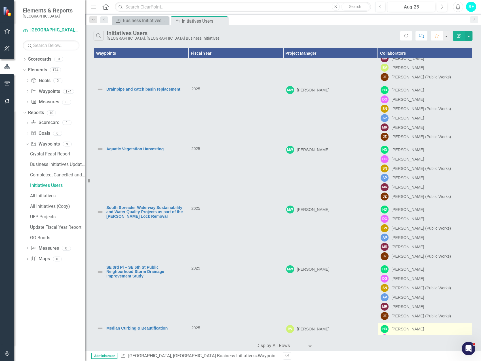
scroll to position [414, 0]
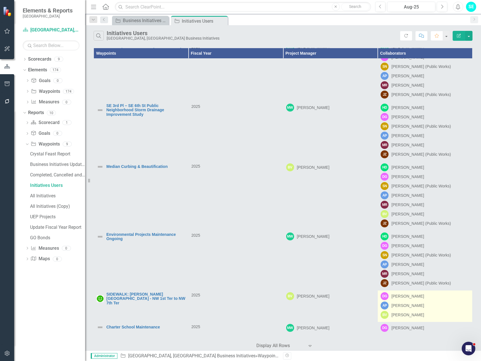
click at [448, 307] on div "AP [PERSON_NAME]" at bounding box center [424, 306] width 89 height 8
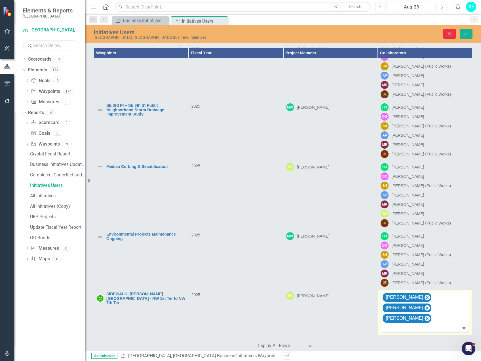
click at [446, 34] on button "Close" at bounding box center [449, 34] width 12 height 10
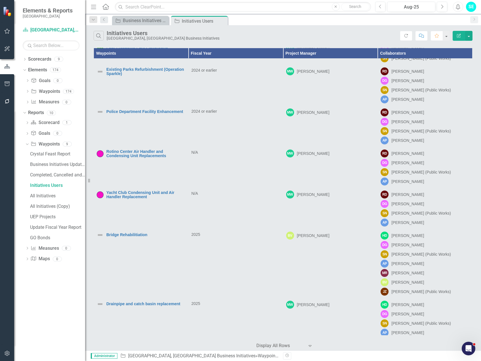
scroll to position [0, 0]
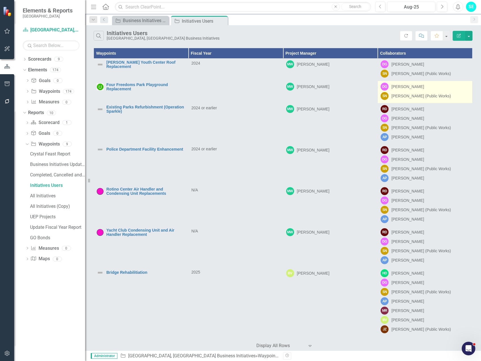
click at [453, 90] on div "DG [PERSON_NAME]" at bounding box center [424, 87] width 89 height 8
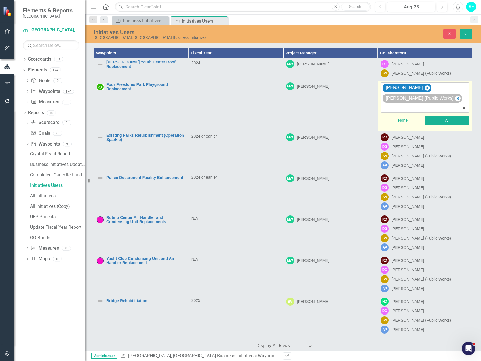
click at [458, 99] on div "[PERSON_NAME] (Public Works)" at bounding box center [421, 98] width 79 height 9
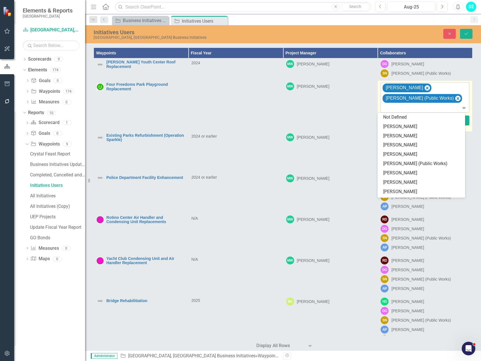
click at [456, 99] on icon "Remove Sherry Nicodemus (Public Works)" at bounding box center [457, 98] width 3 height 3
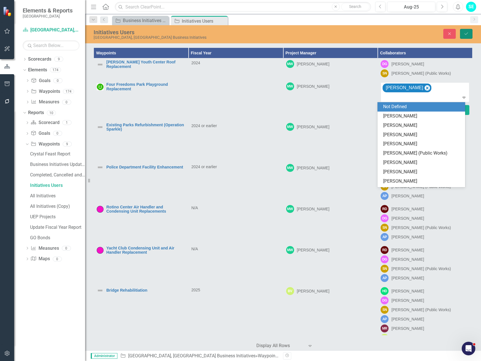
click at [467, 35] on icon "Save" at bounding box center [466, 34] width 5 height 4
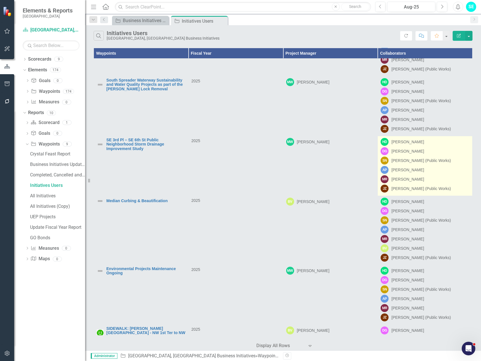
scroll to position [405, 0]
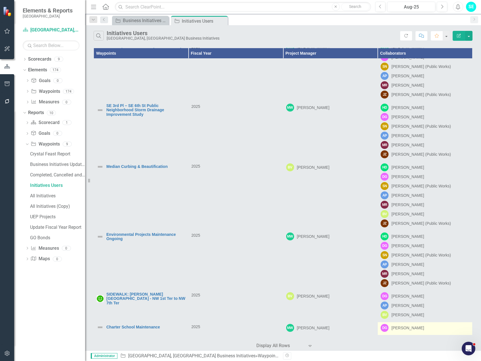
click at [443, 331] on div "DG [PERSON_NAME]" at bounding box center [424, 328] width 89 height 8
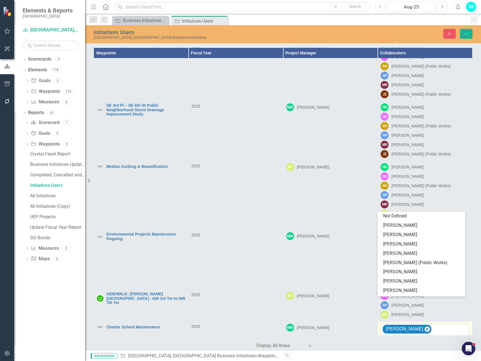
click at [442, 329] on div "80 results available. Use Up and Down to choose options, press Enter to select …" at bounding box center [424, 340] width 89 height 33
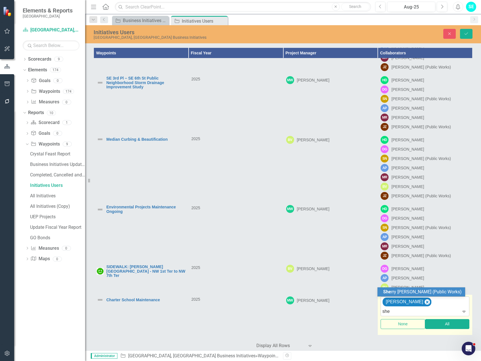
type input "sher"
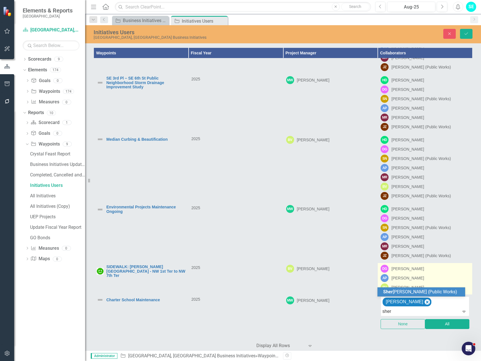
click at [429, 293] on span "Sher [PERSON_NAME] (Public Works)" at bounding box center [420, 291] width 74 height 5
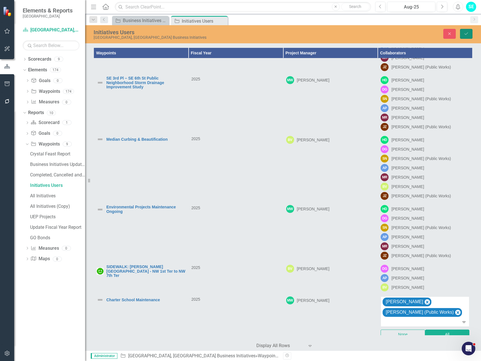
click at [463, 37] on button "Save" at bounding box center [466, 34] width 12 height 10
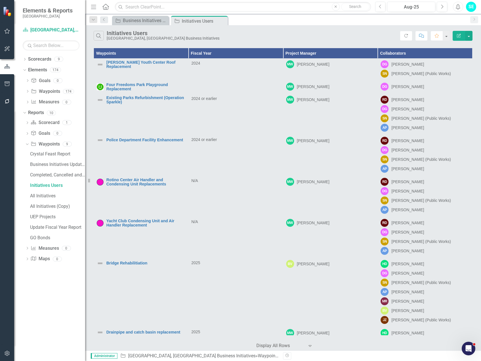
click at [461, 36] on button "Edit Report" at bounding box center [458, 36] width 12 height 10
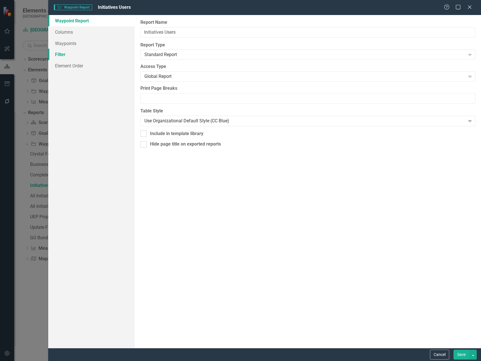
click at [72, 54] on link "Filter" at bounding box center [91, 54] width 86 height 11
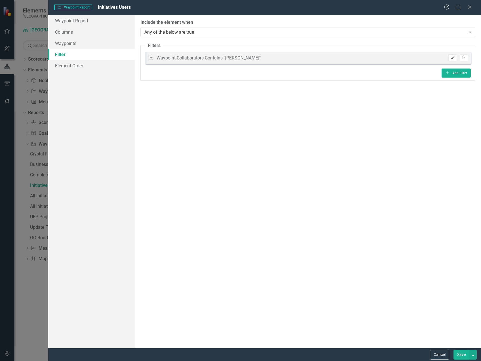
click at [452, 59] on icon "Edit" at bounding box center [452, 57] width 4 height 3
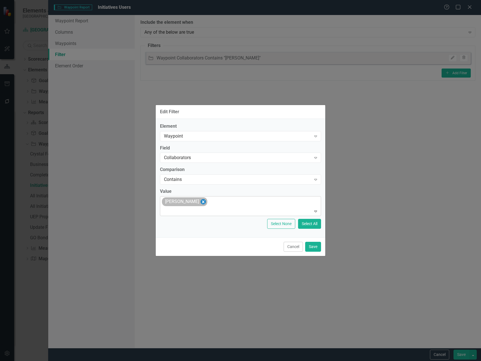
click at [200, 202] on icon "Remove Damon Grant" at bounding box center [202, 201] width 5 height 7
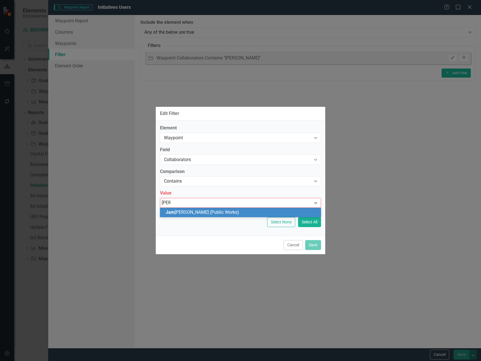
type input "[PERSON_NAME]"
click at [204, 211] on span "[PERSON_NAME] (Public Works)" at bounding box center [215, 212] width 99 height 5
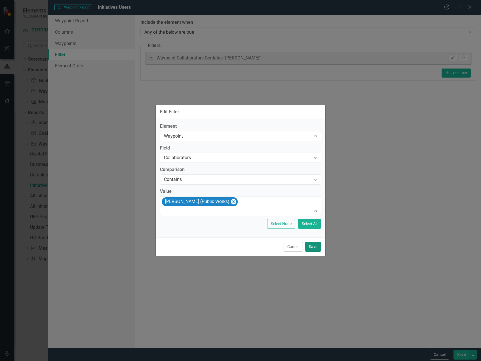
click at [315, 247] on button "Save" at bounding box center [313, 247] width 16 height 10
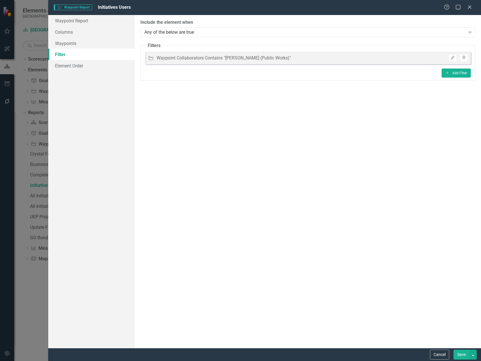
drag, startPoint x: 464, startPoint y: 355, endPoint x: 462, endPoint y: 358, distance: 3.2
click at [463, 358] on button "Save" at bounding box center [461, 355] width 16 height 10
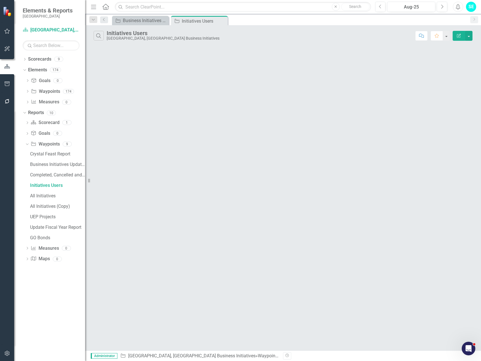
click at [461, 37] on icon "Edit Report" at bounding box center [458, 36] width 5 height 4
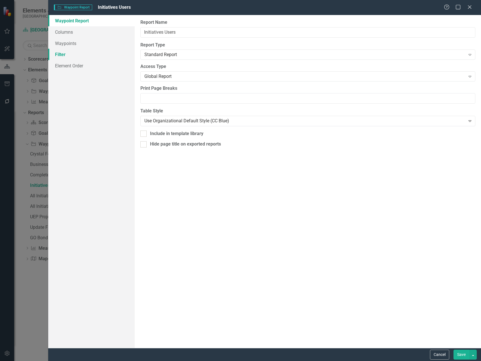
click at [63, 52] on link "Filter" at bounding box center [91, 54] width 86 height 11
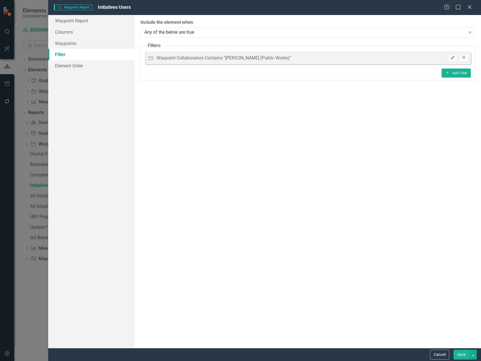
click at [455, 59] on button "Edit" at bounding box center [452, 57] width 8 height 7
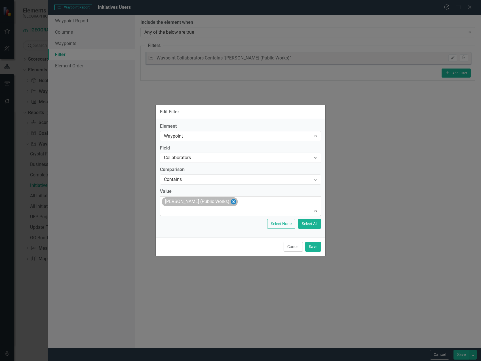
click at [234, 201] on icon "Remove James Breakfield (Public Works)" at bounding box center [233, 202] width 3 height 3
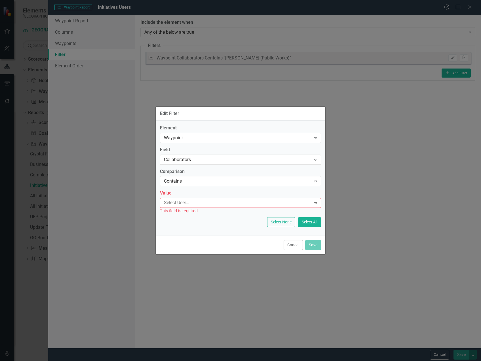
click at [232, 160] on div "Collaborators" at bounding box center [237, 159] width 147 height 7
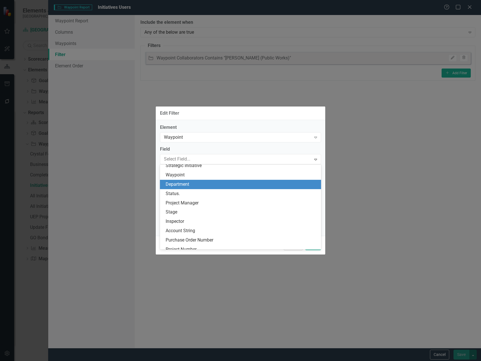
scroll to position [255, 0]
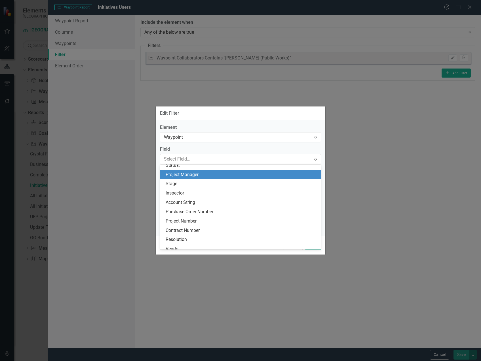
click at [245, 178] on div "Project Manager" at bounding box center [242, 175] width 152 height 7
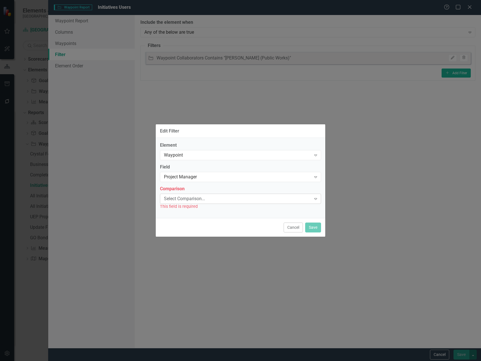
click at [217, 200] on div "Select Comparison..." at bounding box center [237, 199] width 147 height 7
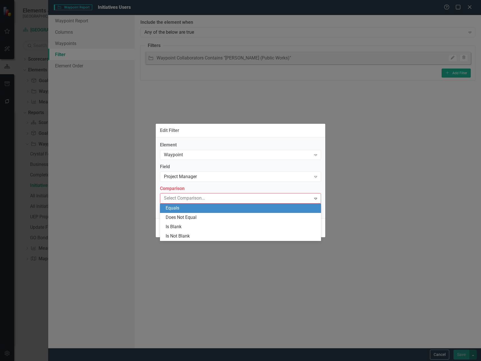
click at [213, 207] on div "Equals" at bounding box center [242, 208] width 152 height 7
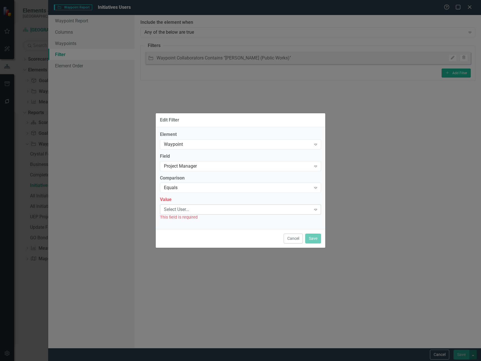
click at [213, 211] on div "Select User..." at bounding box center [237, 210] width 147 height 7
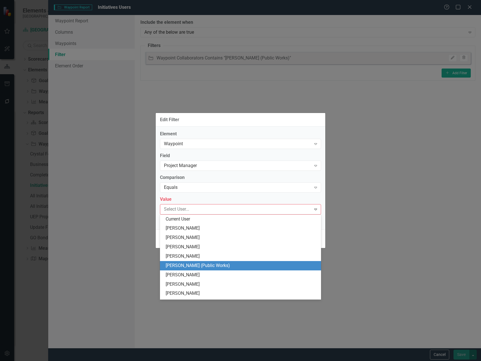
click at [210, 268] on div "[PERSON_NAME] (Public Works)" at bounding box center [242, 266] width 152 height 7
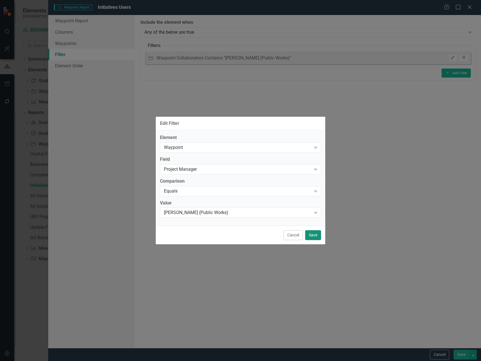
click at [311, 235] on button "Save" at bounding box center [313, 235] width 16 height 10
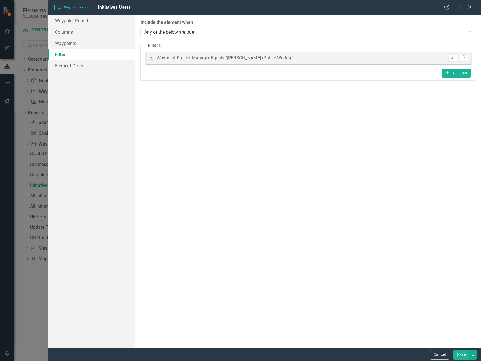
click at [465, 358] on button "Save" at bounding box center [461, 355] width 16 height 10
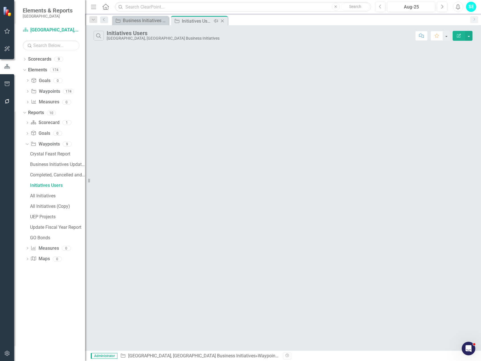
click at [223, 21] on icon at bounding box center [222, 21] width 3 height 3
